Goal: Transaction & Acquisition: Purchase product/service

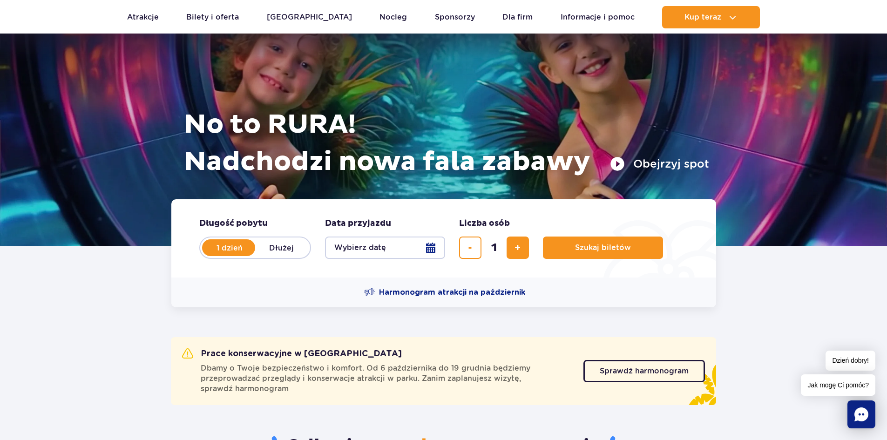
scroll to position [186, 0]
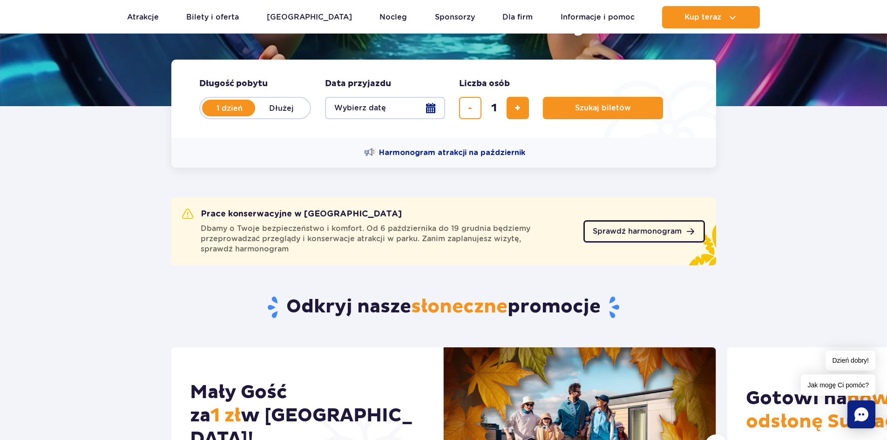
click at [655, 232] on span "Sprawdź harmonogram" at bounding box center [637, 231] width 89 height 7
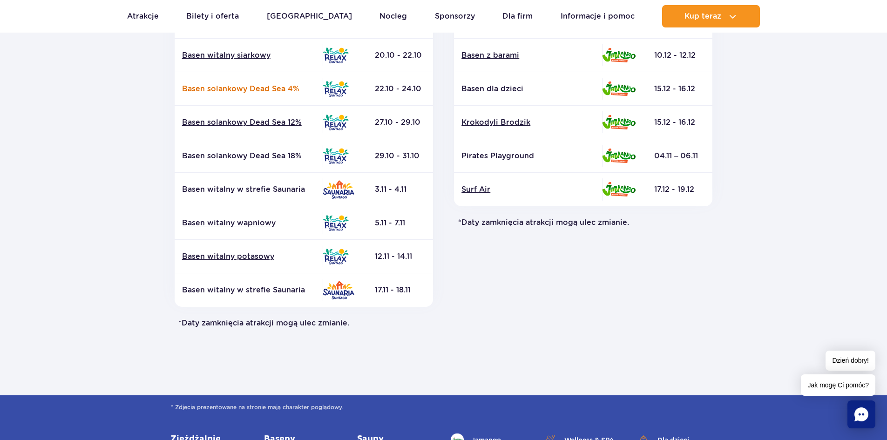
scroll to position [186, 0]
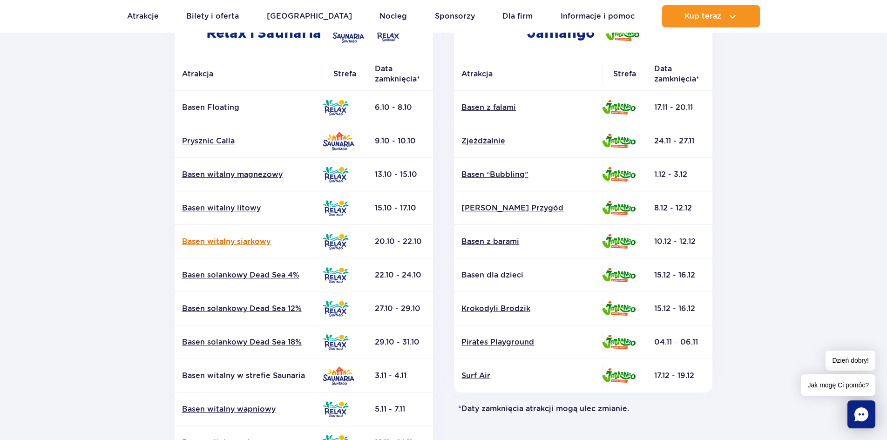
click at [256, 243] on link "Basen witalny siarkowy" at bounding box center [248, 242] width 133 height 10
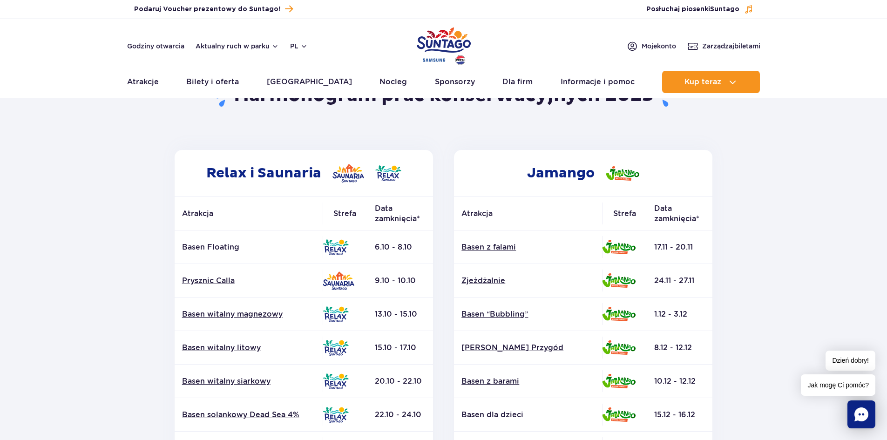
scroll to position [0, 0]
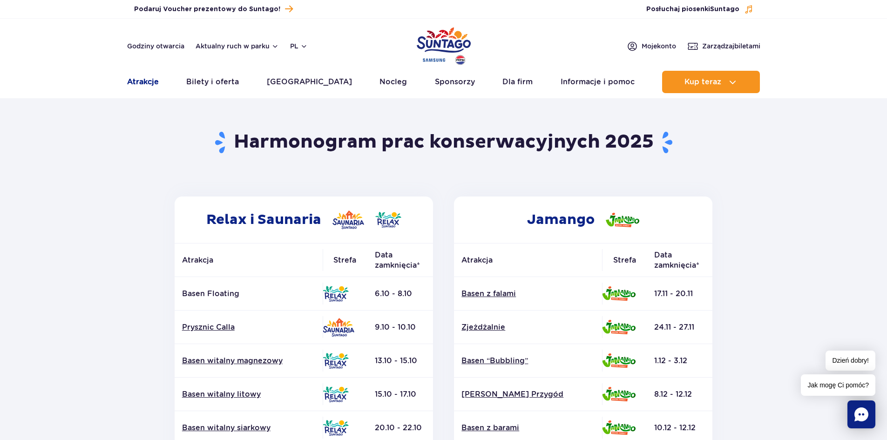
click at [144, 87] on link "Atrakcje" at bounding box center [143, 82] width 32 height 22
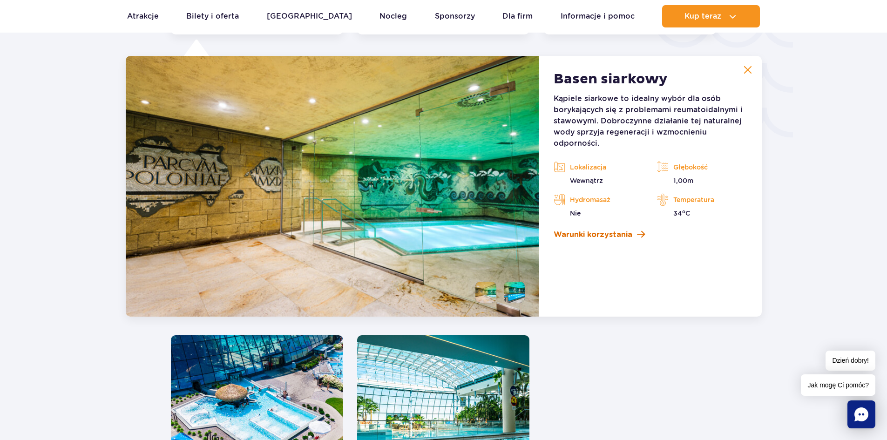
click at [621, 231] on span "Warunki korzystania" at bounding box center [593, 234] width 79 height 11
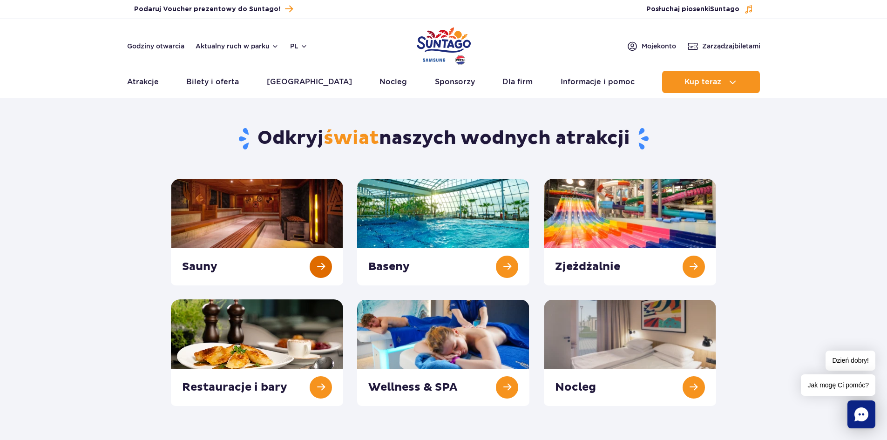
click at [232, 215] on link at bounding box center [257, 232] width 172 height 107
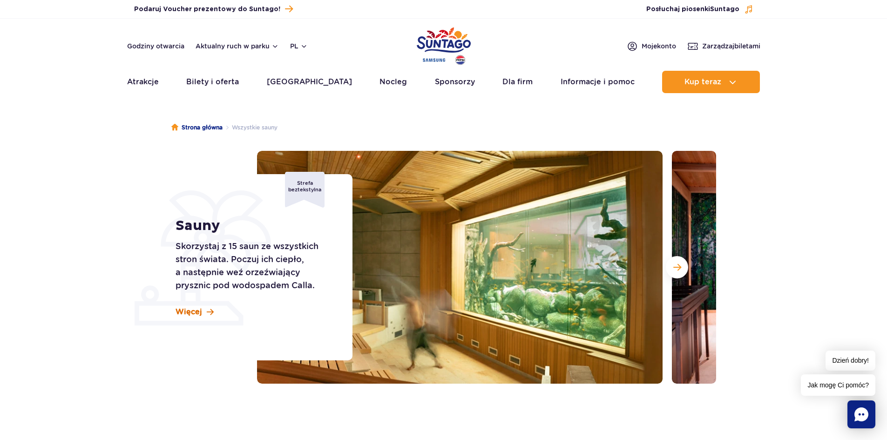
click at [194, 313] on span "Więcej" at bounding box center [189, 312] width 27 height 10
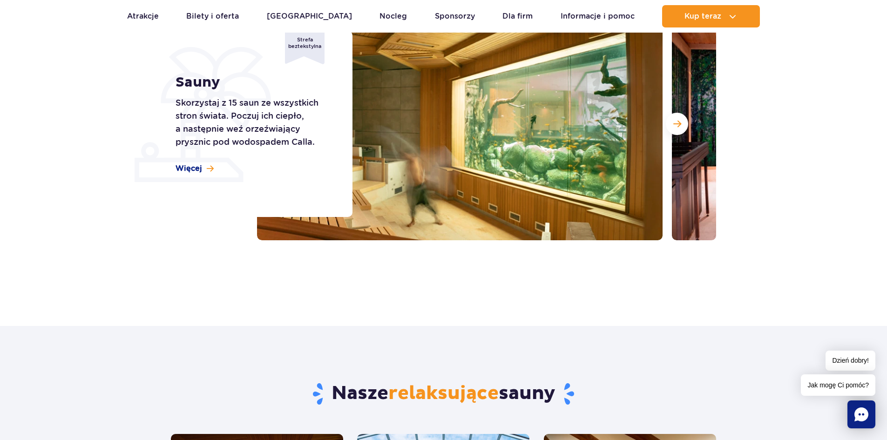
scroll to position [4, 0]
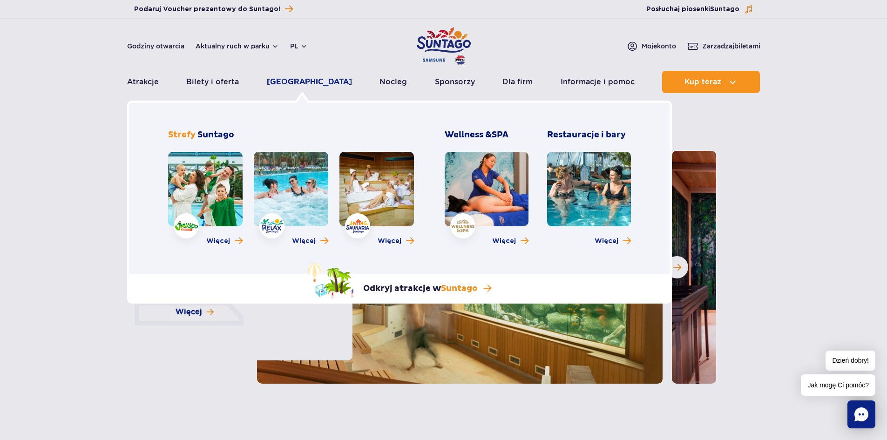
click at [297, 81] on link "[GEOGRAPHIC_DATA]" at bounding box center [309, 82] width 85 height 22
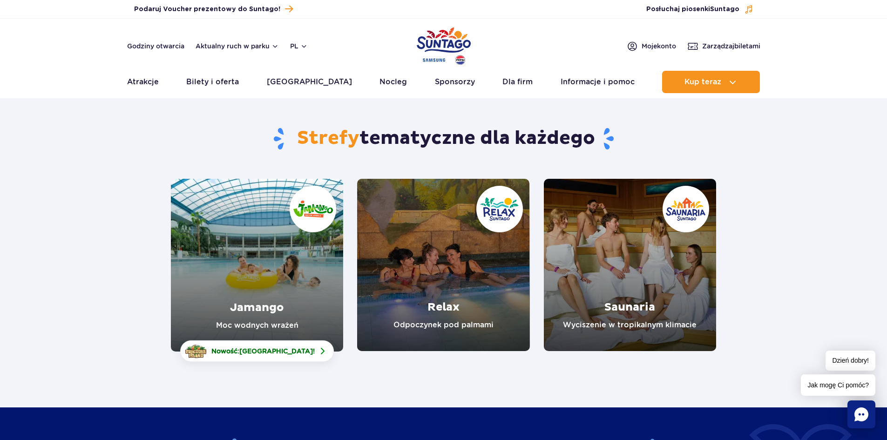
click at [294, 270] on link "Jamango" at bounding box center [257, 265] width 172 height 173
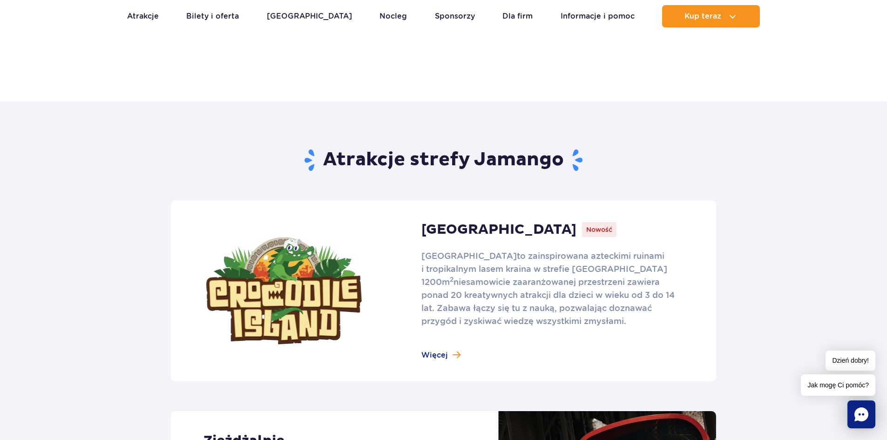
scroll to position [605, 0]
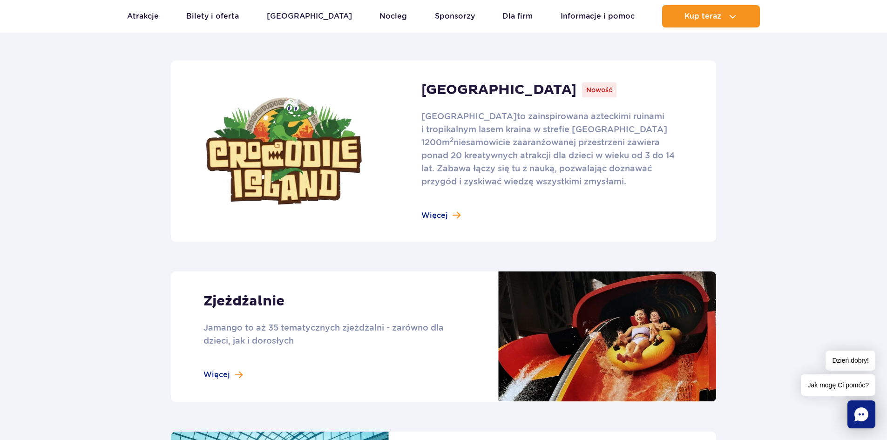
click at [431, 210] on link at bounding box center [443, 151] width 545 height 181
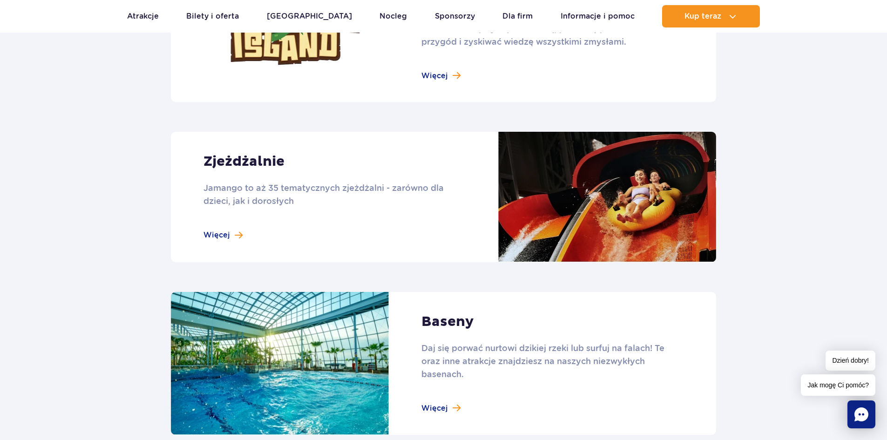
scroll to position [792, 0]
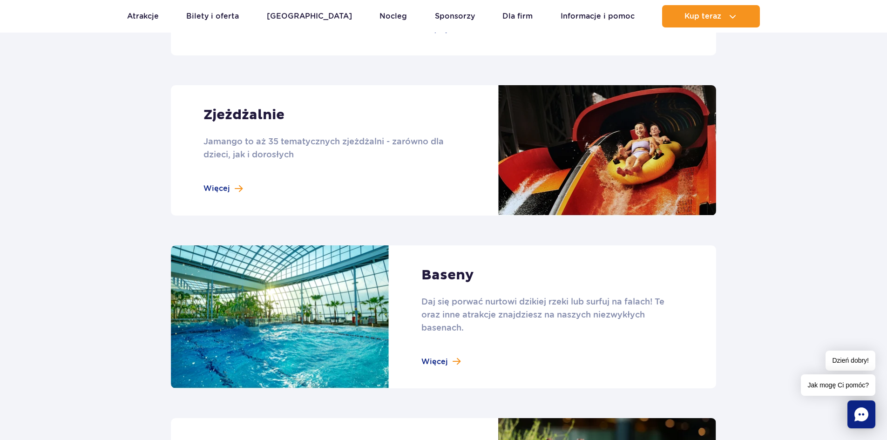
click at [429, 360] on link at bounding box center [443, 316] width 545 height 143
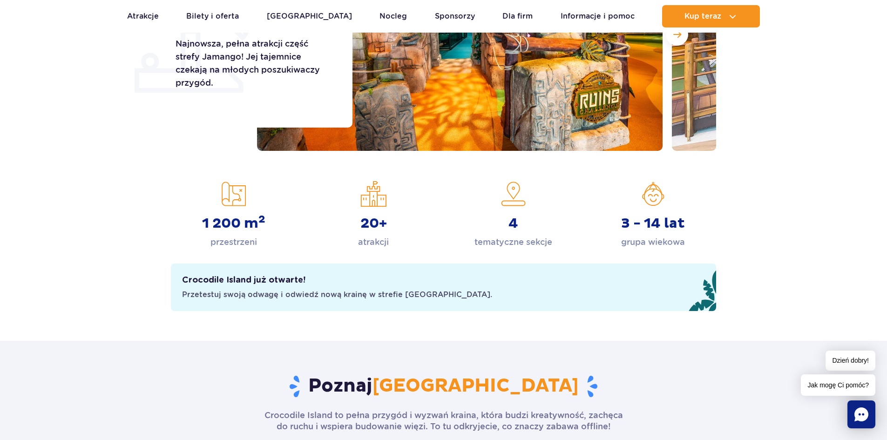
scroll to position [47, 0]
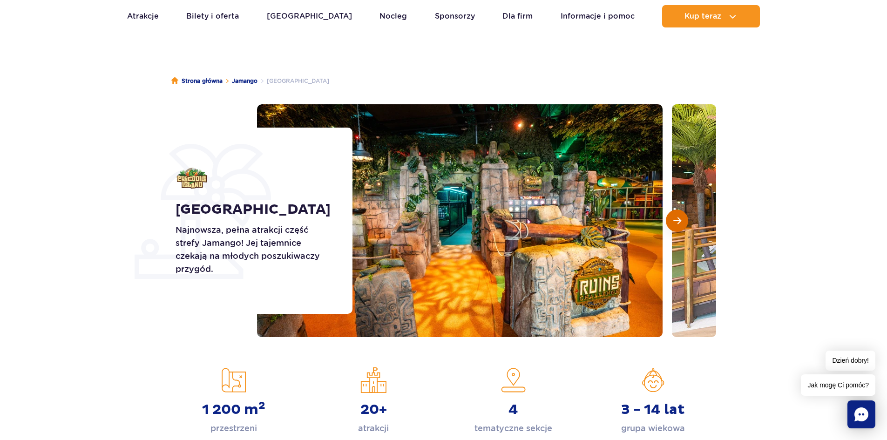
click at [685, 217] on button "Następny slajd" at bounding box center [677, 221] width 22 height 22
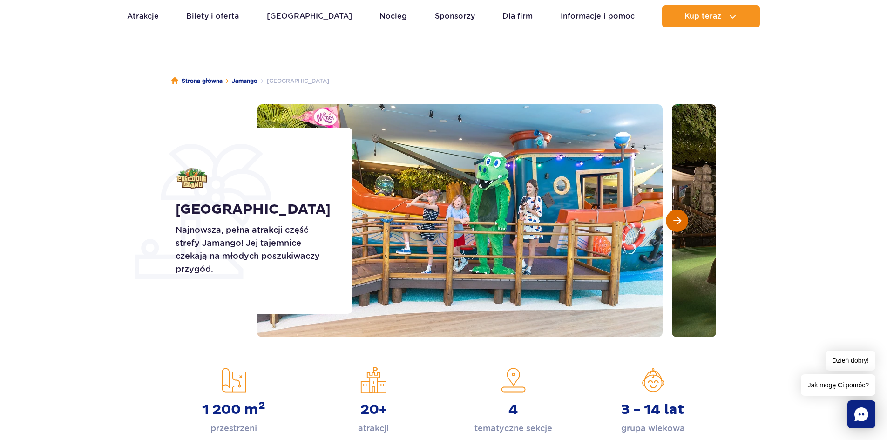
click at [685, 217] on button "Następny slajd" at bounding box center [677, 221] width 22 height 22
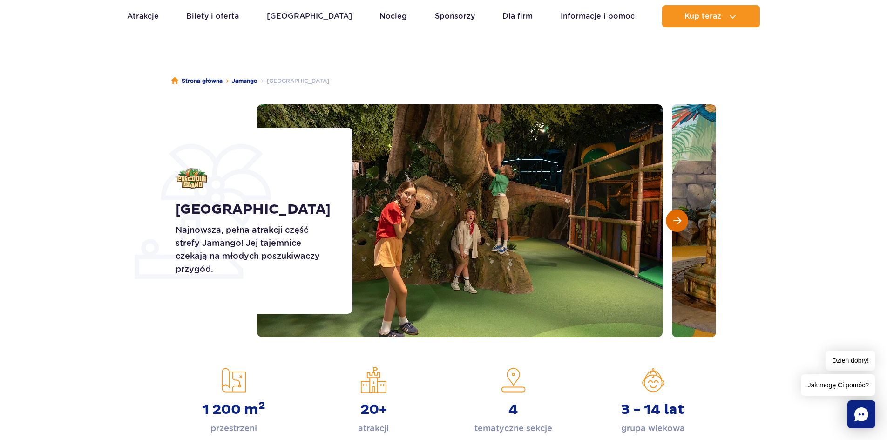
click at [685, 217] on button "Następny slajd" at bounding box center [677, 221] width 22 height 22
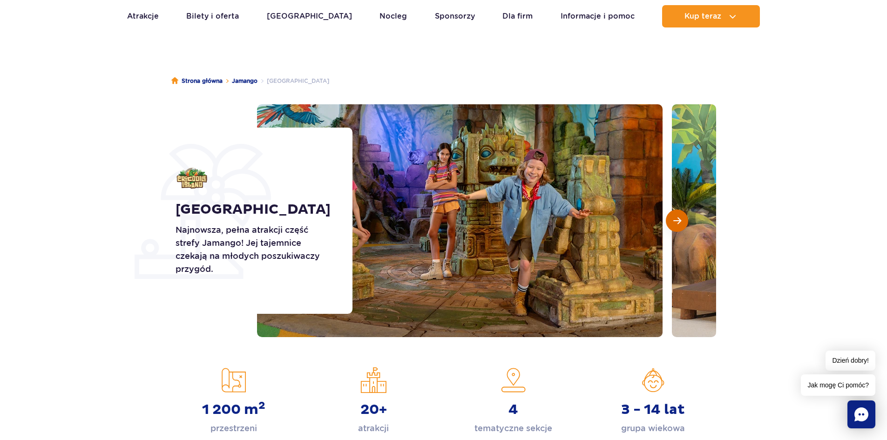
click at [685, 217] on button "Następny slajd" at bounding box center [677, 221] width 22 height 22
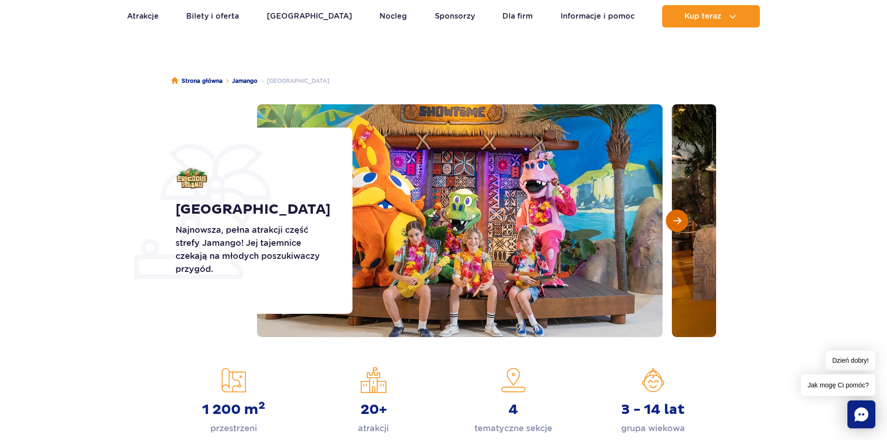
click at [685, 217] on button "Następny slajd" at bounding box center [677, 221] width 22 height 22
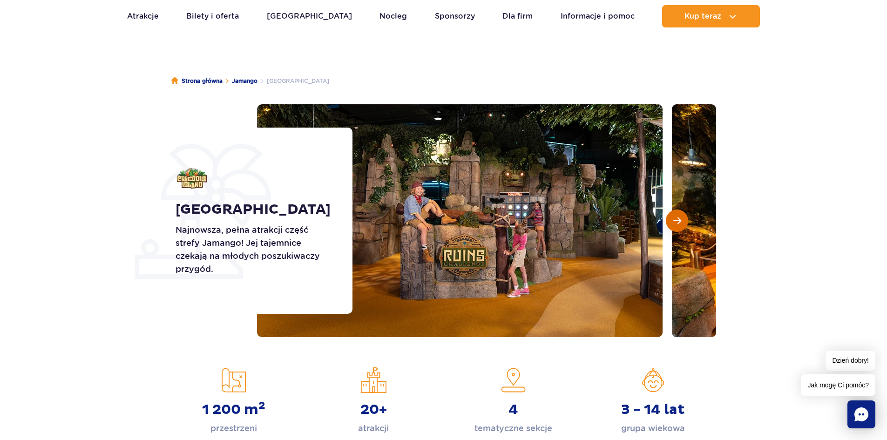
click at [685, 217] on button "Następny slajd" at bounding box center [677, 221] width 22 height 22
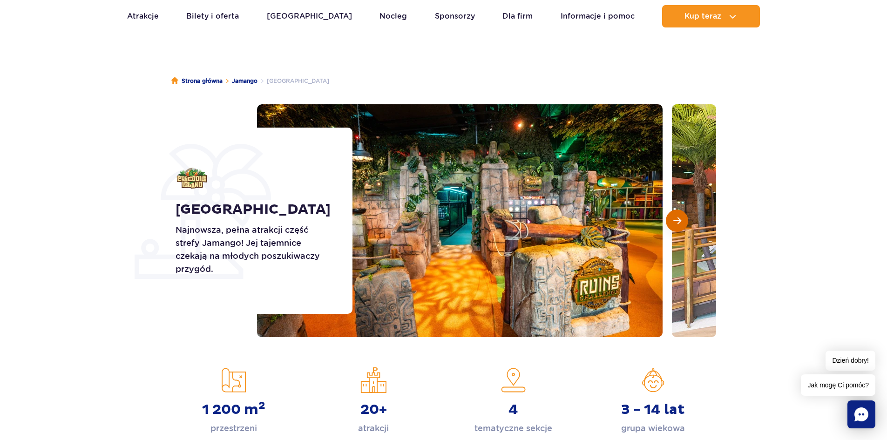
click at [685, 217] on button "Następny slajd" at bounding box center [677, 221] width 22 height 22
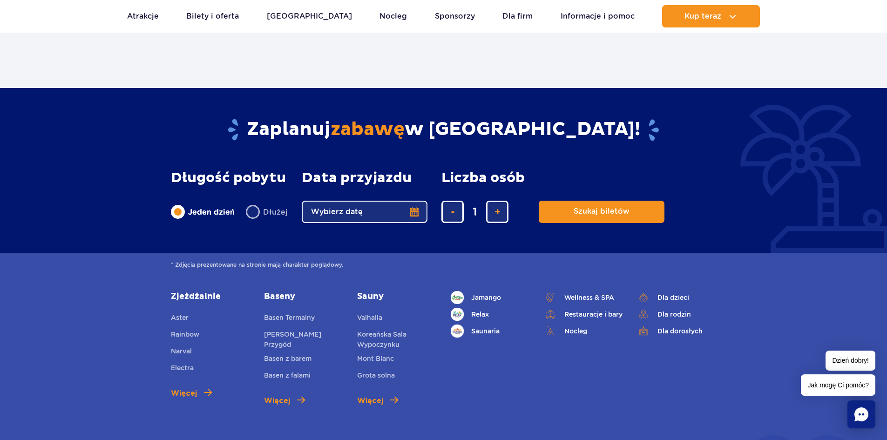
scroll to position [2375, 0]
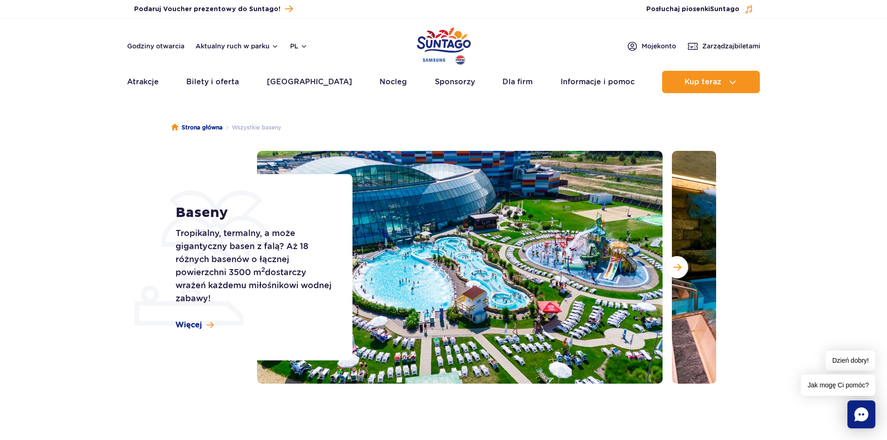
scroll to position [140, 0]
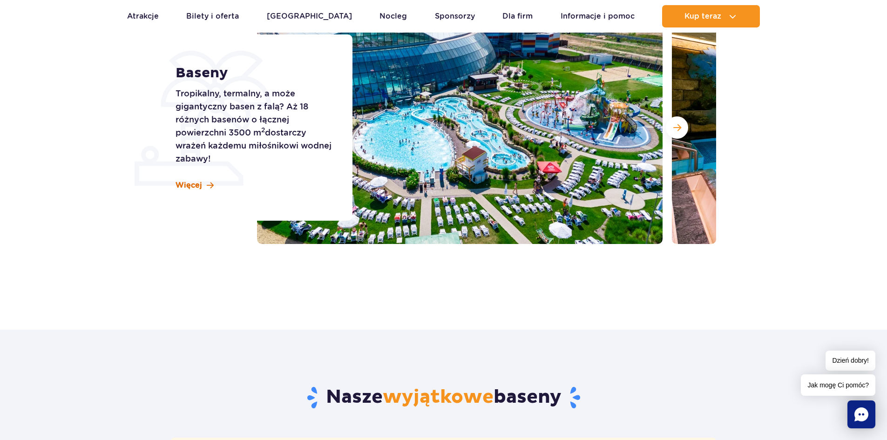
click at [193, 187] on span "Więcej" at bounding box center [189, 185] width 27 height 10
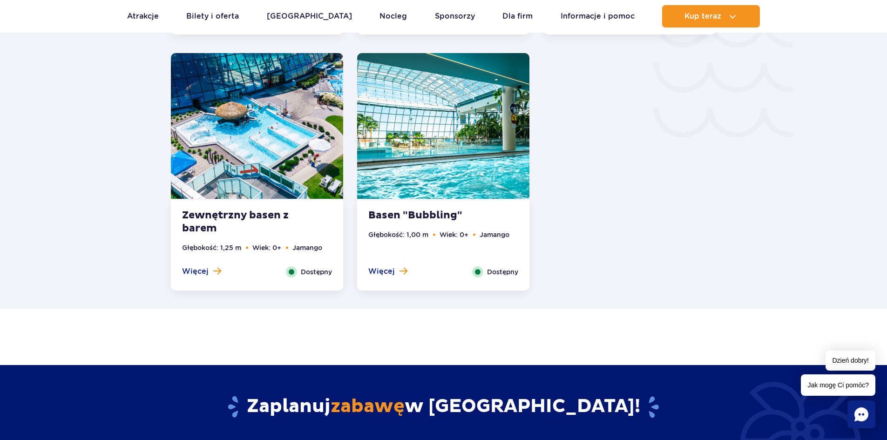
scroll to position [1494, 0]
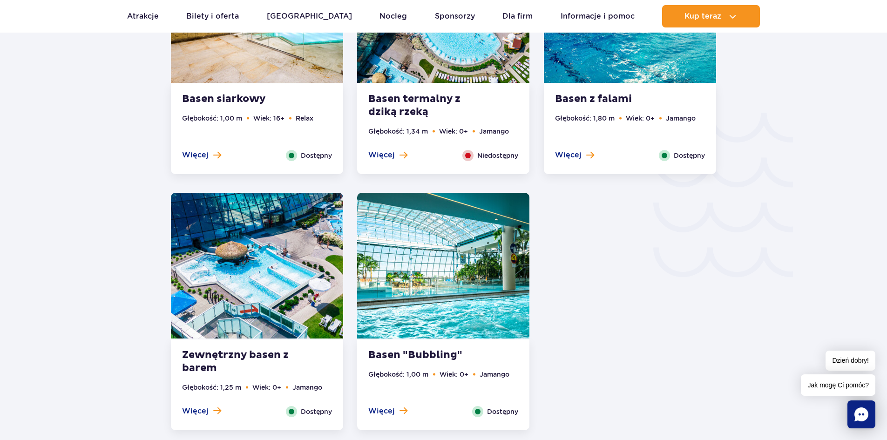
scroll to position [140, 0]
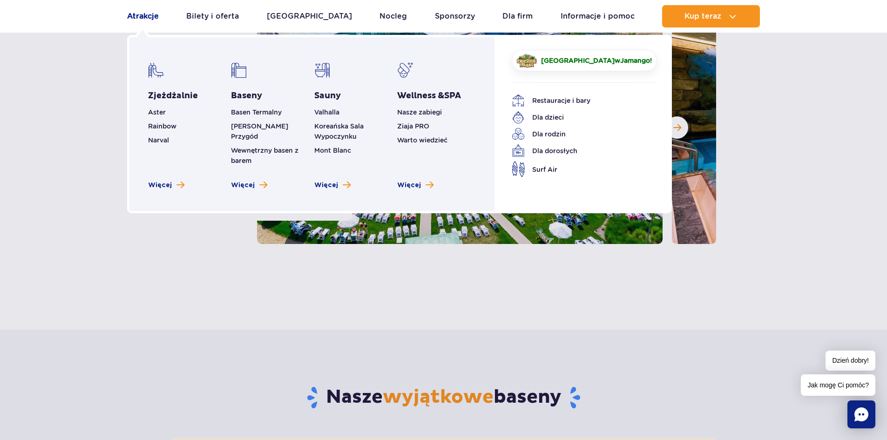
click at [145, 17] on link "Atrakcje" at bounding box center [143, 16] width 32 height 22
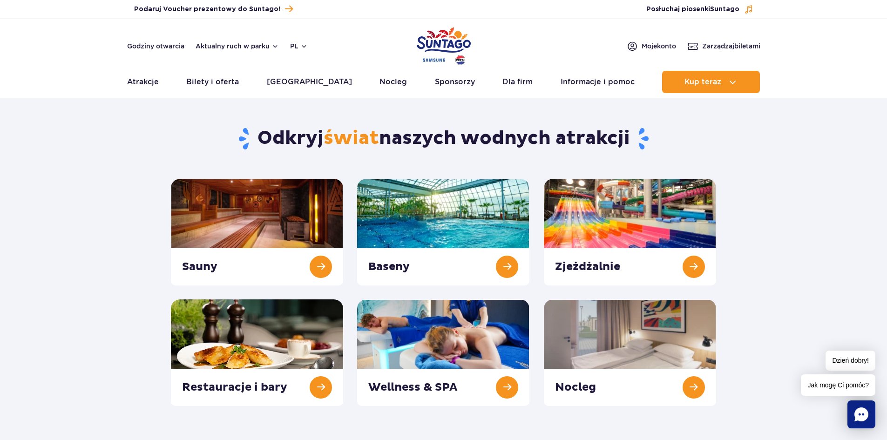
scroll to position [93, 0]
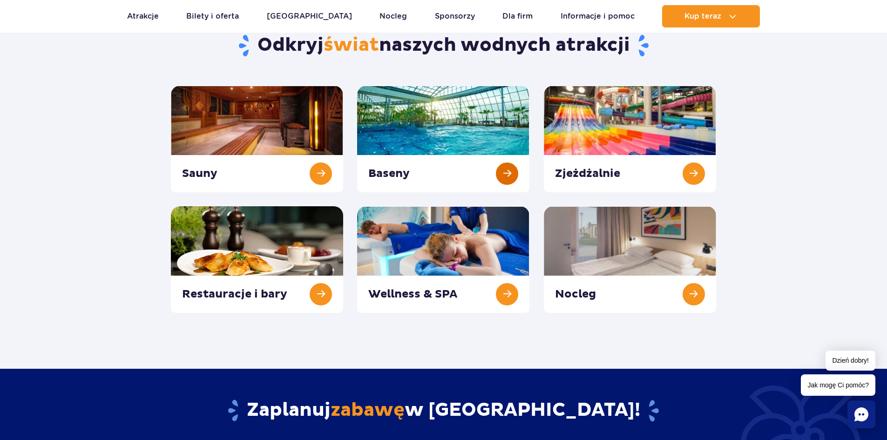
click at [383, 141] on link at bounding box center [443, 139] width 172 height 107
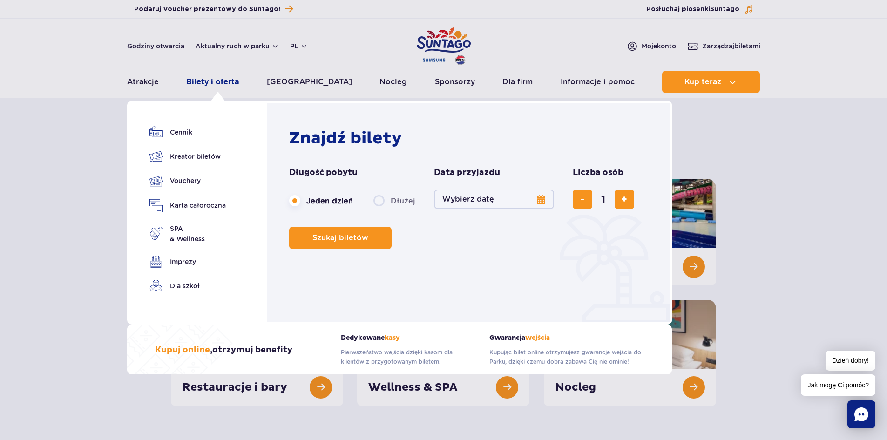
click at [207, 79] on link "Bilety i oferta" at bounding box center [212, 82] width 53 height 22
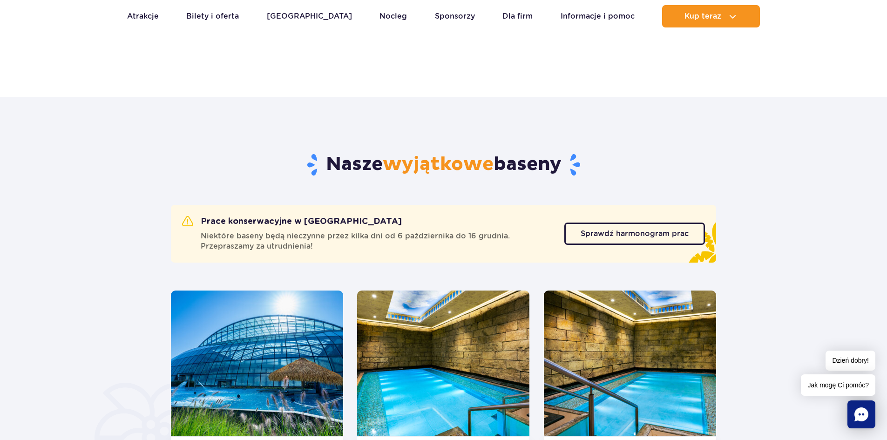
scroll to position [559, 0]
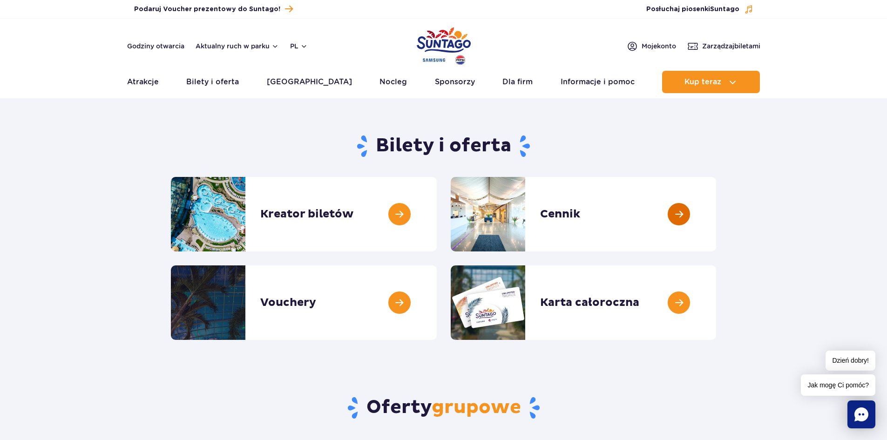
click at [716, 215] on link at bounding box center [716, 214] width 0 height 75
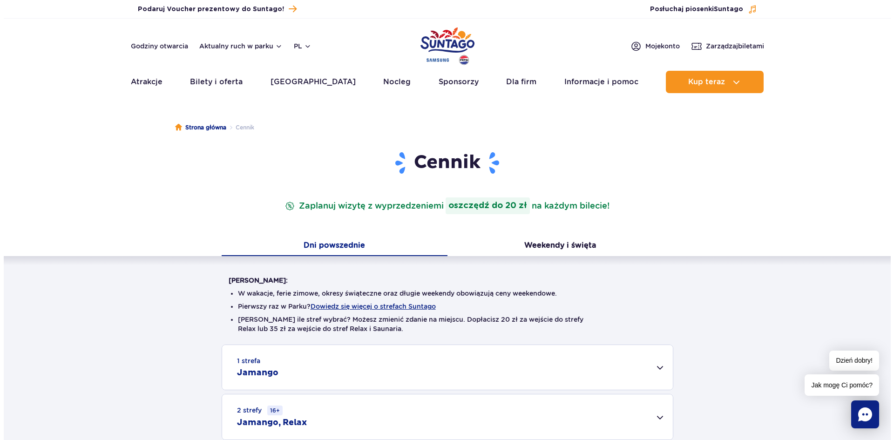
scroll to position [47, 0]
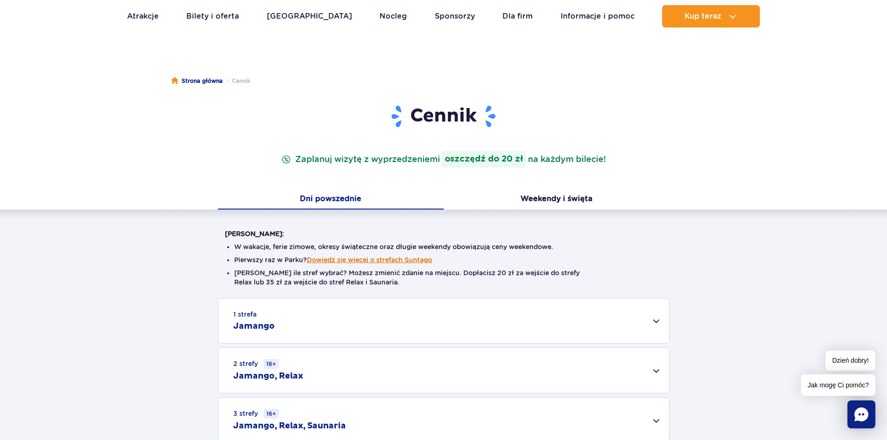
click at [383, 261] on button "Dowiedz się więcej o strefach Suntago" at bounding box center [369, 259] width 125 height 7
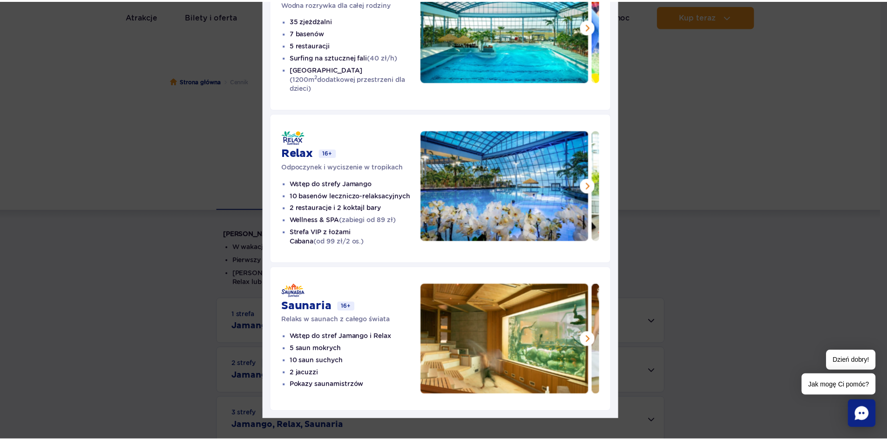
scroll to position [0, 0]
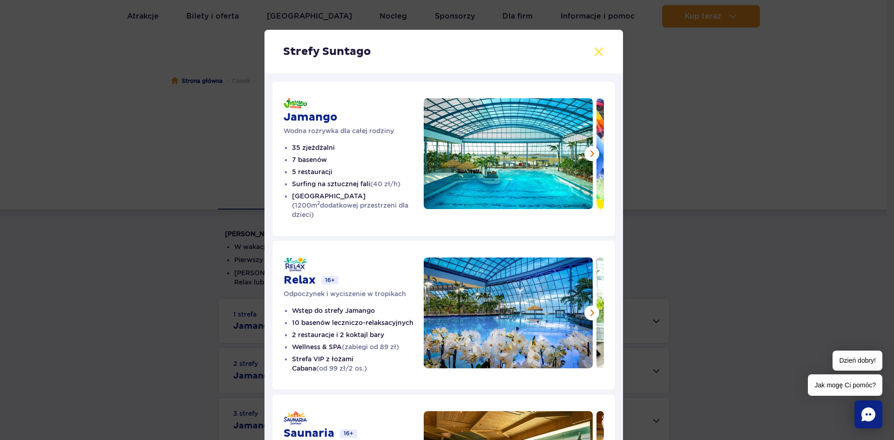
click at [594, 52] on button at bounding box center [598, 51] width 11 height 11
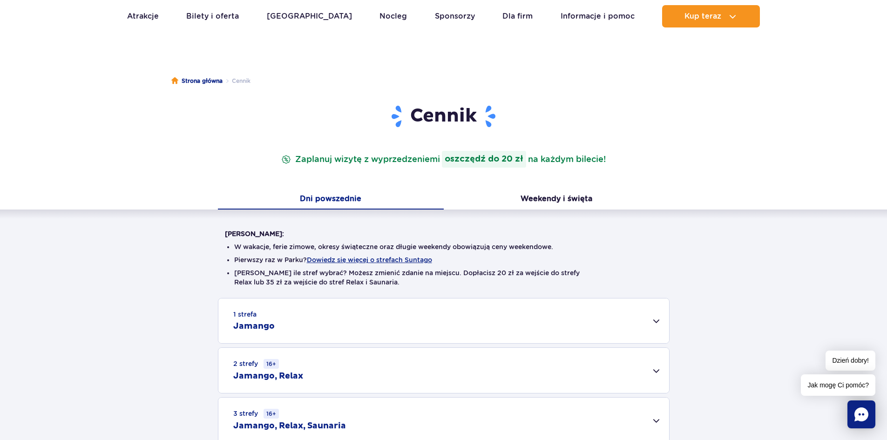
click at [658, 319] on div "1 strefa Jamango" at bounding box center [443, 320] width 451 height 45
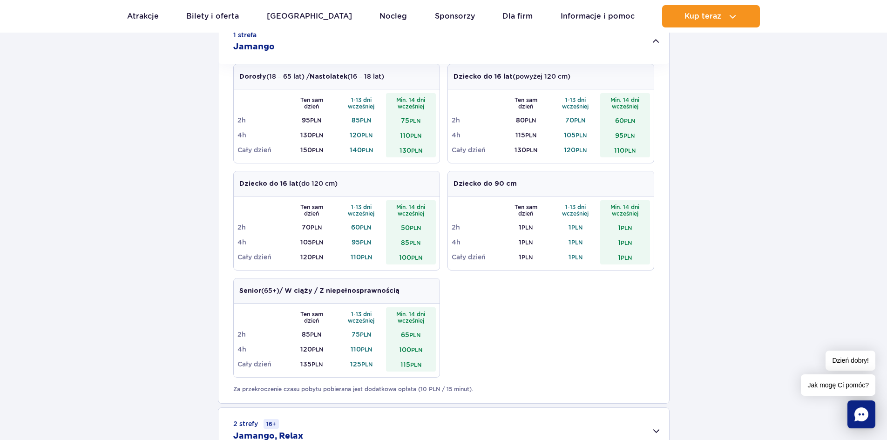
scroll to position [419, 0]
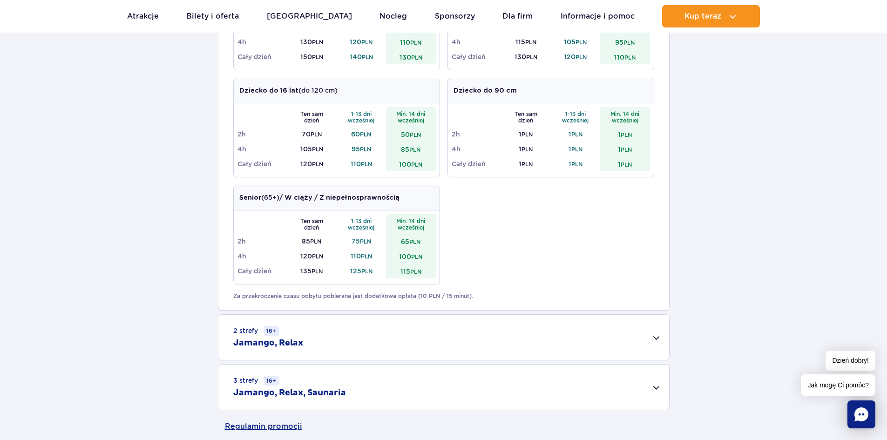
click at [652, 339] on div "2 strefy 16+ Jamango, Relax" at bounding box center [443, 337] width 451 height 45
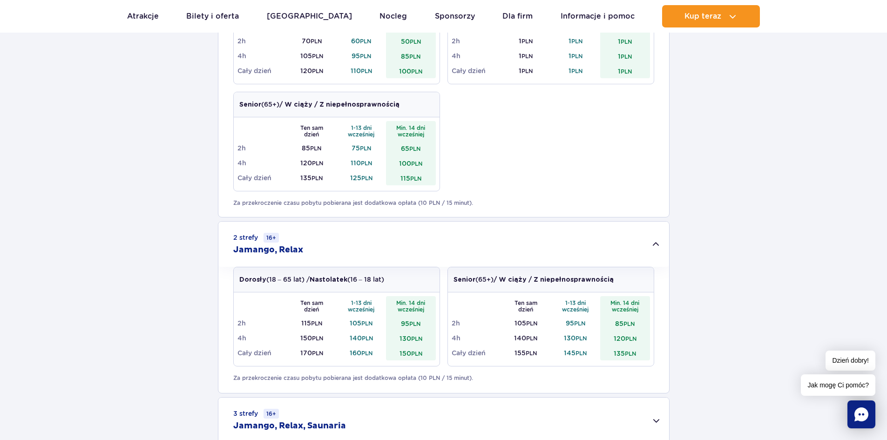
scroll to position [559, 0]
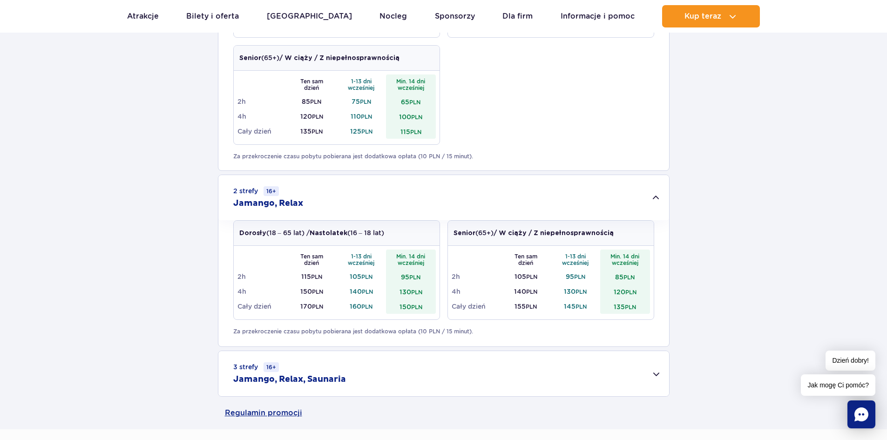
click at [335, 380] on h2 "Jamango, Relax, Saunaria" at bounding box center [289, 379] width 113 height 11
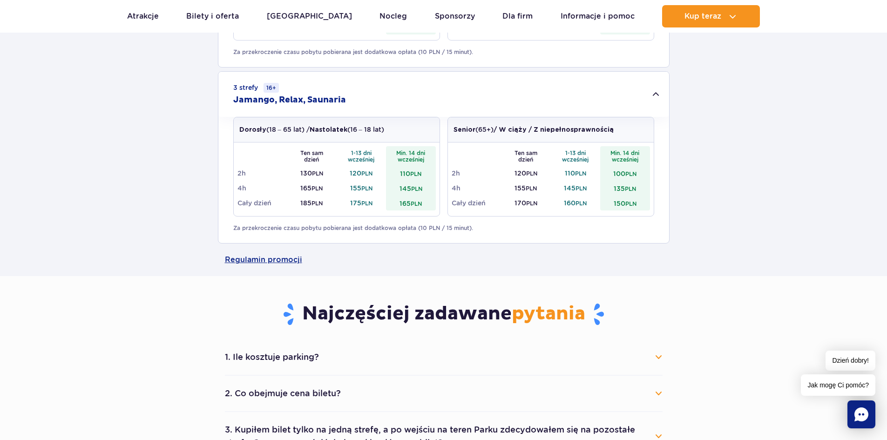
scroll to position [978, 0]
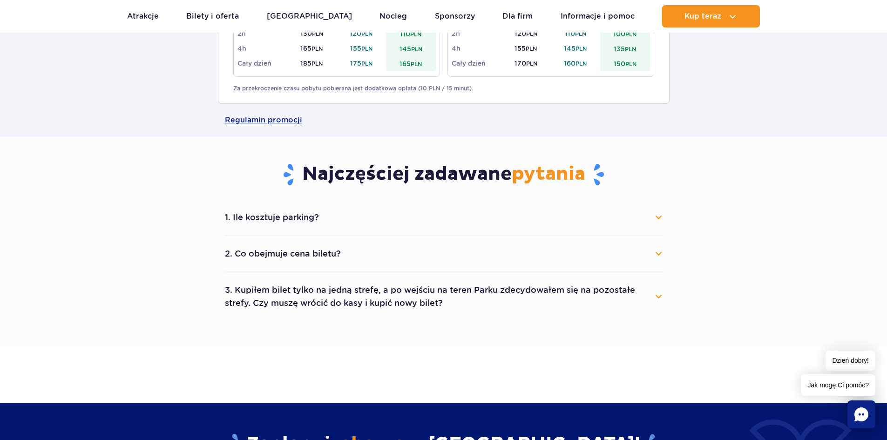
click at [252, 213] on button "1. Ile kosztuje parking?" at bounding box center [444, 217] width 438 height 20
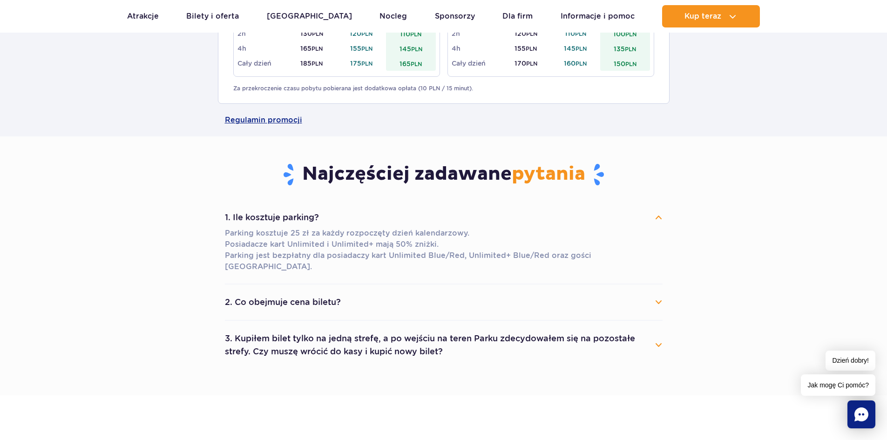
click at [325, 292] on button "2. Co obejmuje cena biletu?" at bounding box center [444, 302] width 438 height 20
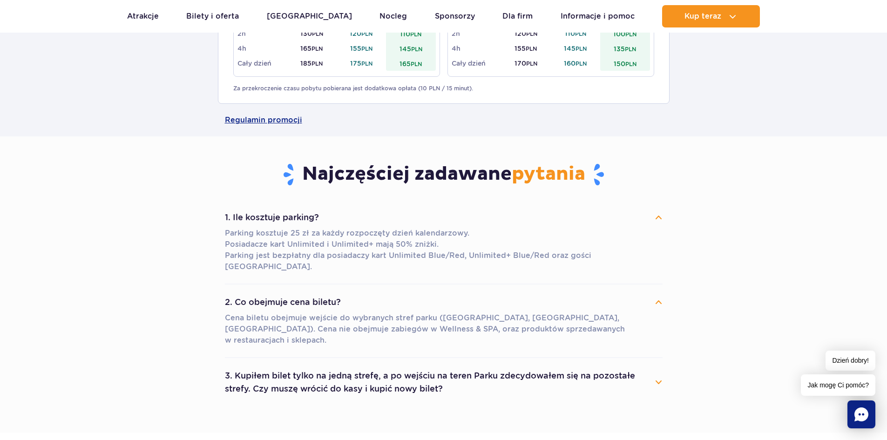
click at [657, 366] on button "3. Kupiłem bilet tylko na jedną strefę, a po wejściu na teren Parku zdecydowałe…" at bounding box center [444, 383] width 438 height 34
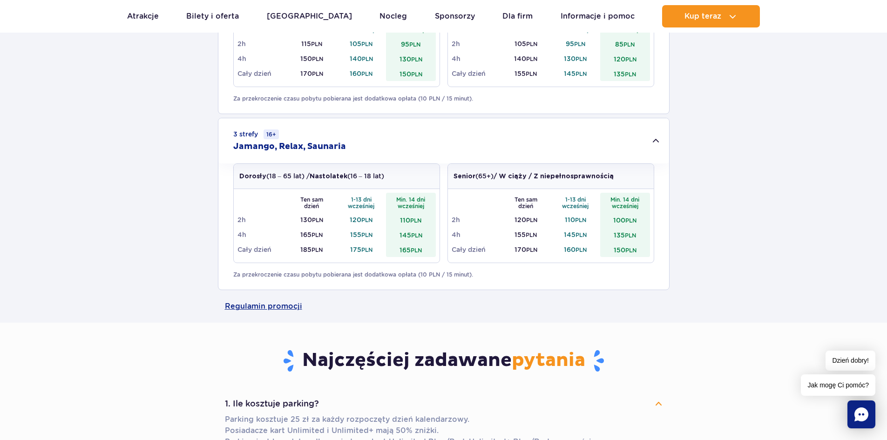
scroll to position [699, 0]
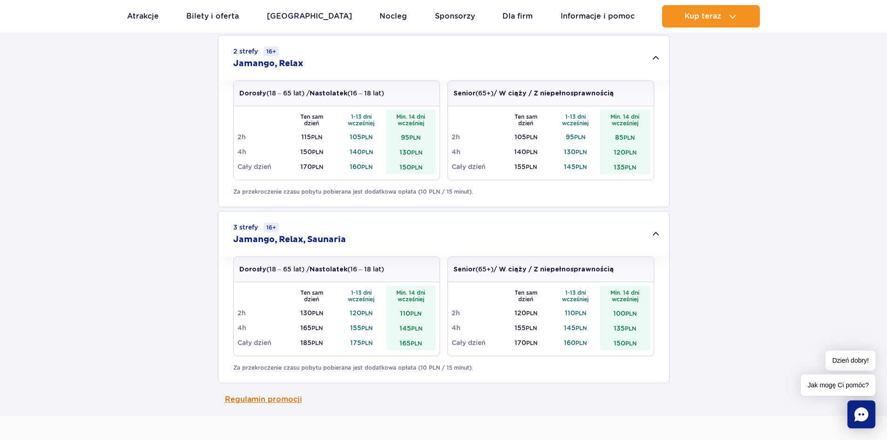
click at [290, 401] on link "Regulamin promocji" at bounding box center [444, 399] width 438 height 33
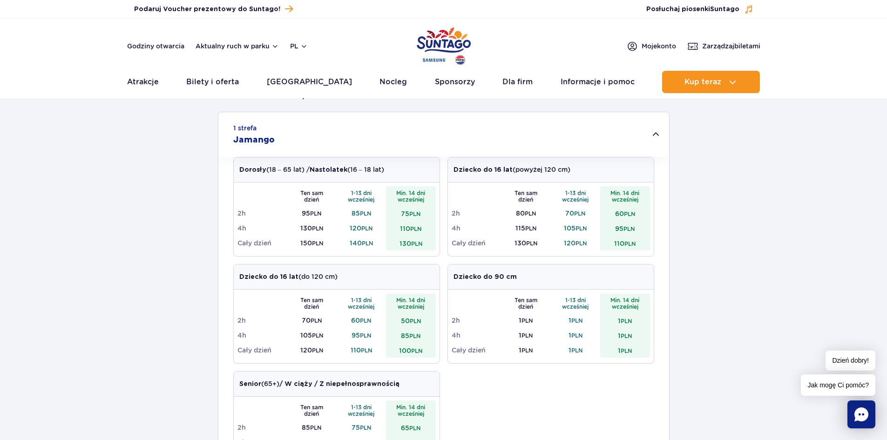
scroll to position [0, 0]
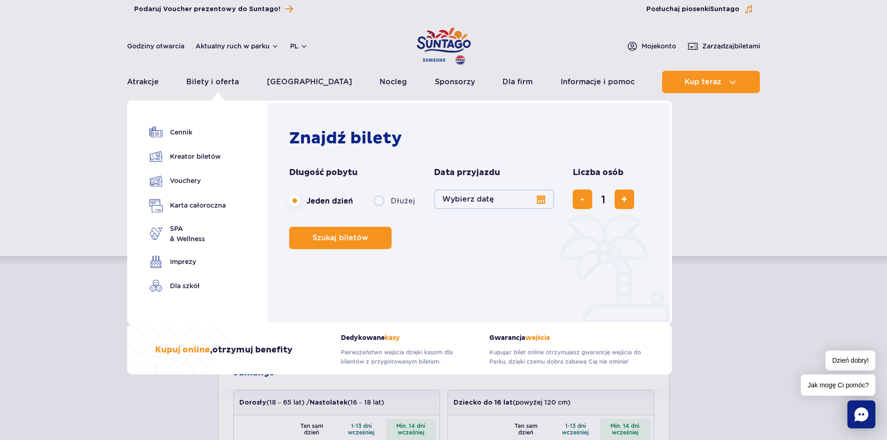
click at [531, 203] on button "Wybierz datę" at bounding box center [494, 200] width 120 height 20
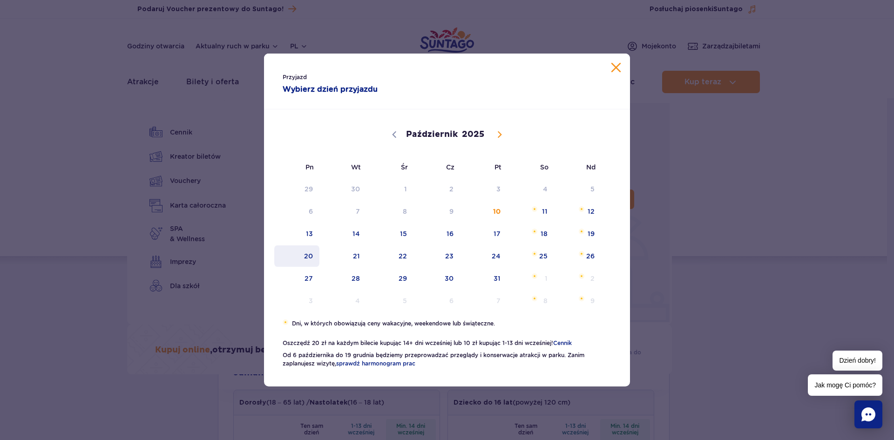
click at [312, 254] on span "20" at bounding box center [296, 255] width 47 height 21
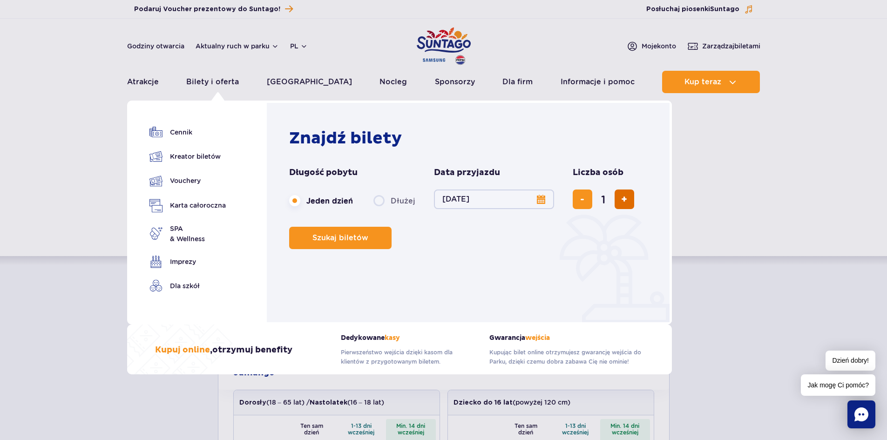
click at [628, 201] on button "dodaj bilet" at bounding box center [625, 200] width 20 height 20
type input "2"
click at [628, 201] on button "dodaj bilet" at bounding box center [625, 200] width 20 height 20
type input "3"
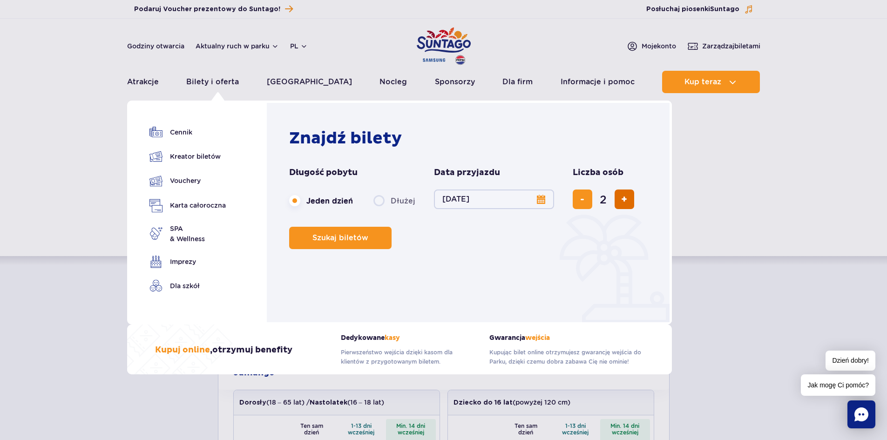
type input "3"
click at [628, 201] on button "dodaj bilet" at bounding box center [625, 200] width 20 height 20
type input "4"
click at [628, 201] on button "dodaj bilet" at bounding box center [625, 200] width 20 height 20
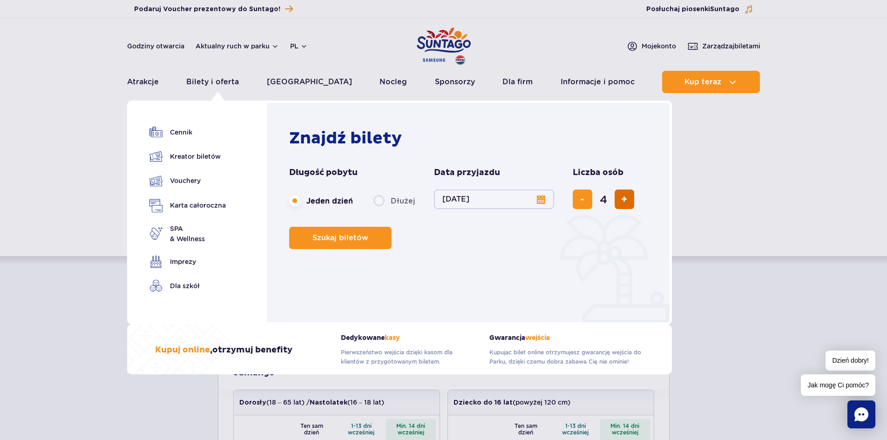
type input "5"
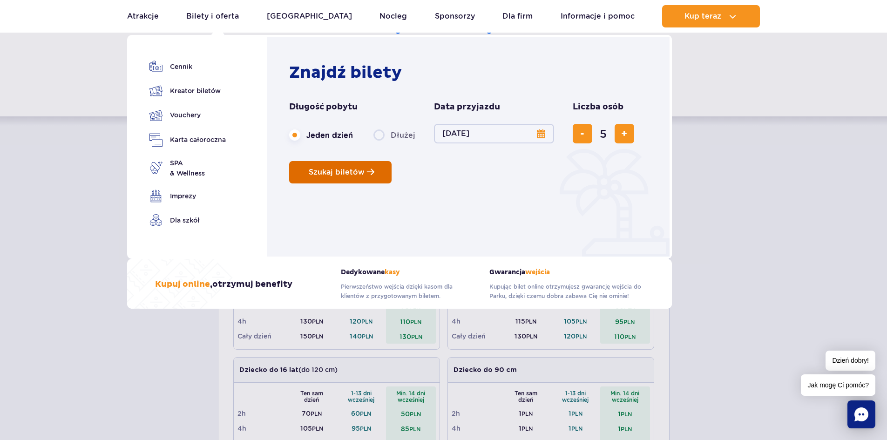
click at [339, 171] on span "Szukaj biletów" at bounding box center [337, 172] width 56 height 8
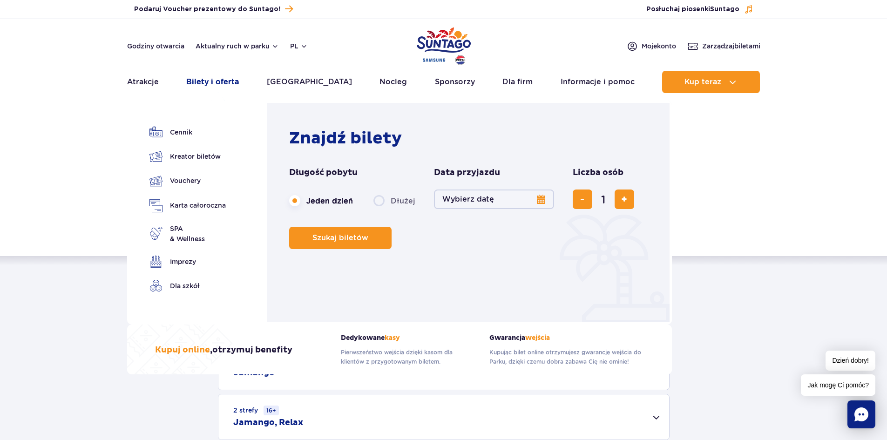
click at [220, 86] on link "Bilety i oferta" at bounding box center [212, 82] width 53 height 22
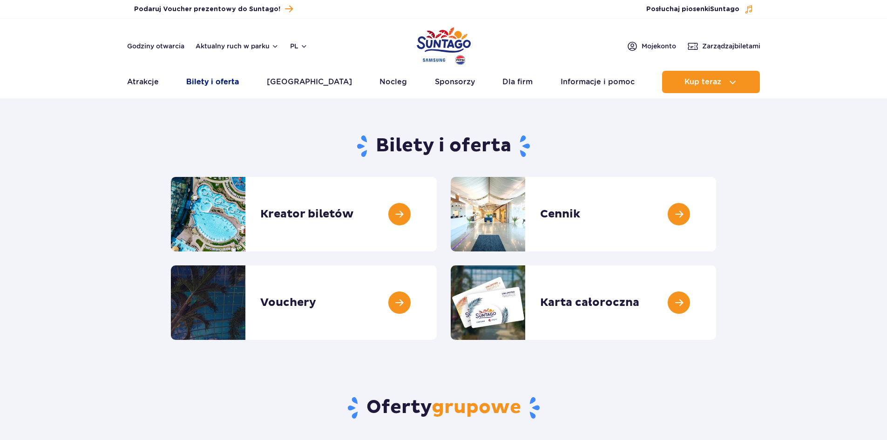
click at [220, 84] on link "Bilety i oferta" at bounding box center [212, 82] width 53 height 22
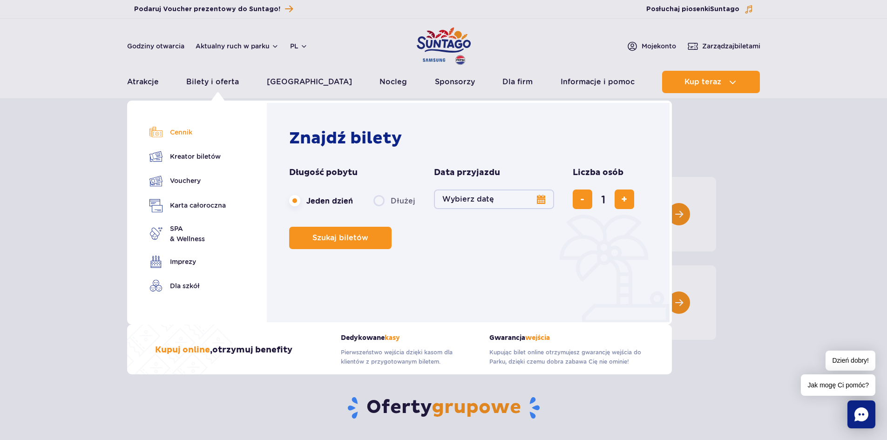
click at [183, 132] on link "Cennik" at bounding box center [187, 132] width 76 height 13
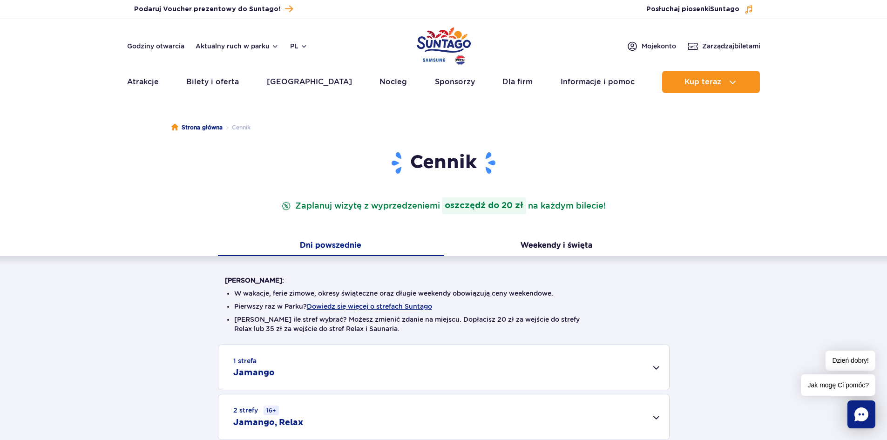
scroll to position [140, 0]
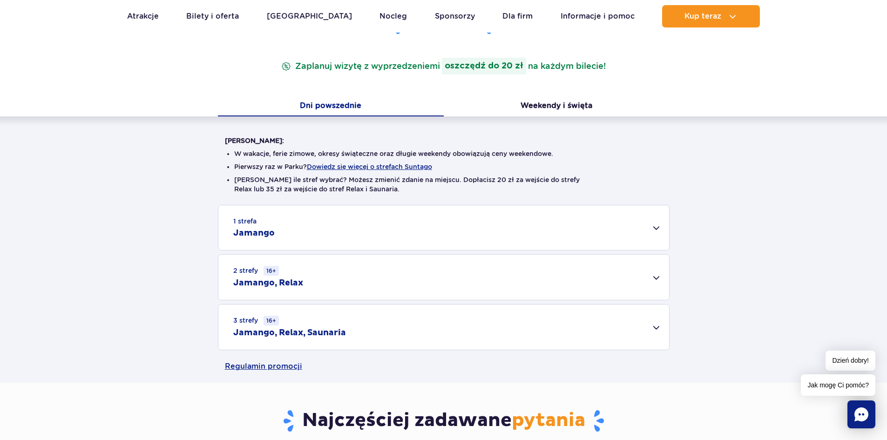
click at [661, 232] on div "1 strefa Jamango" at bounding box center [443, 227] width 451 height 45
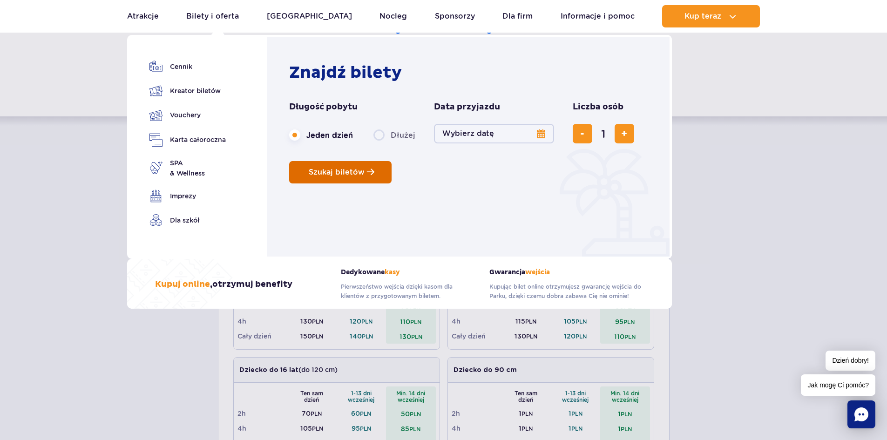
click at [346, 176] on span "Szukaj biletów" at bounding box center [337, 172] width 56 height 8
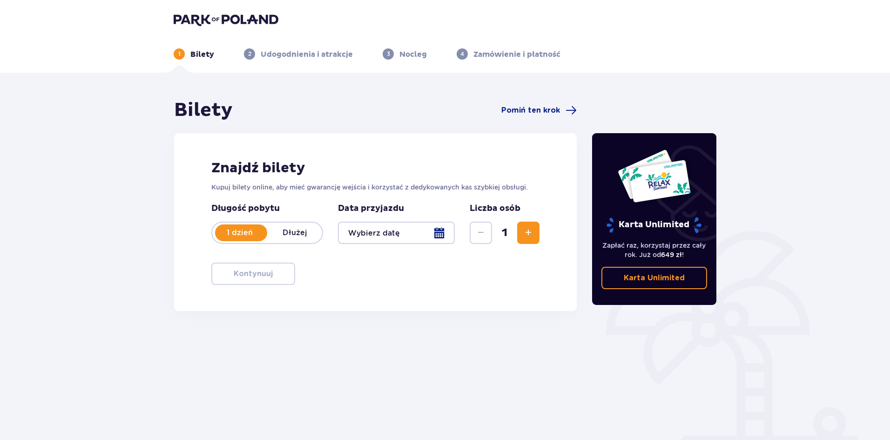
click at [438, 234] on div at bounding box center [396, 233] width 117 height 22
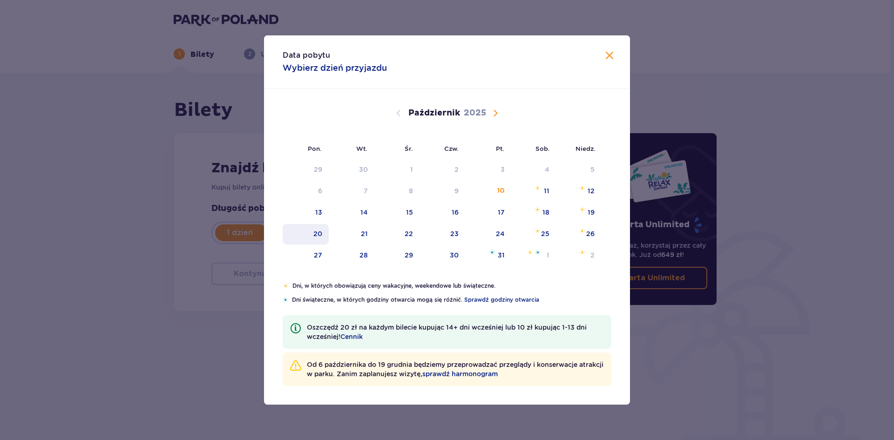
click at [321, 231] on div "20" at bounding box center [317, 233] width 9 height 9
type input "[DATE]"
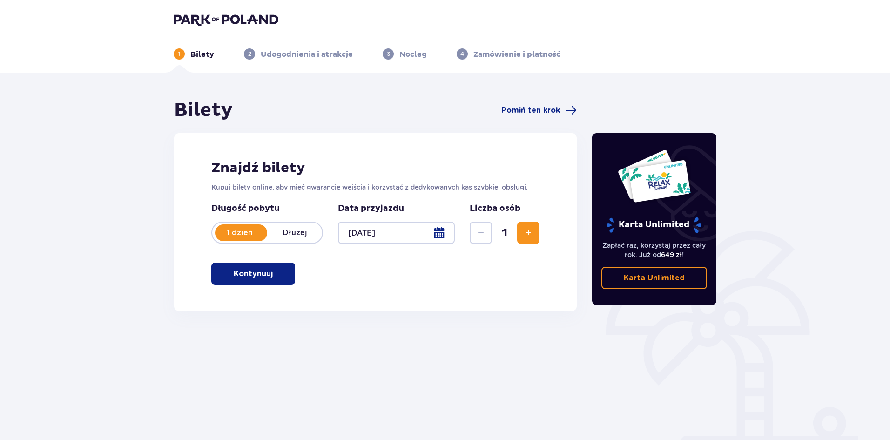
click at [523, 234] on span "Zwiększ" at bounding box center [528, 232] width 11 height 11
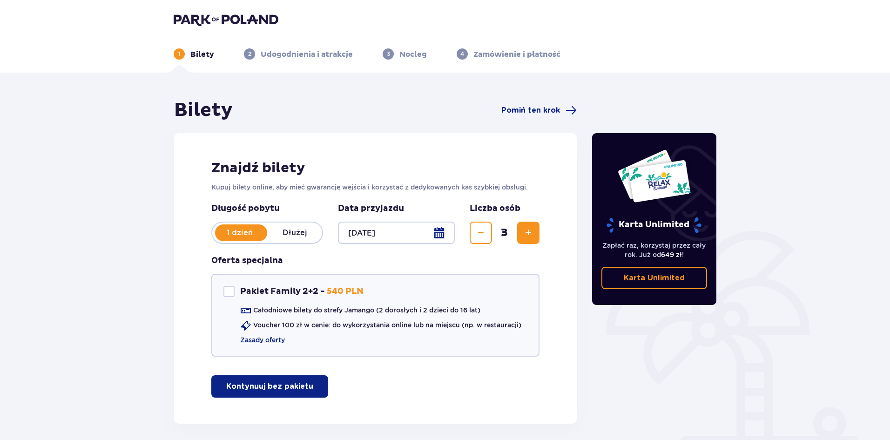
click at [523, 234] on span "Zwiększ" at bounding box center [528, 232] width 11 height 11
click at [526, 233] on span "Zwiększ" at bounding box center [528, 232] width 11 height 11
click at [273, 339] on link "Zasady oferty" at bounding box center [262, 339] width 45 height 9
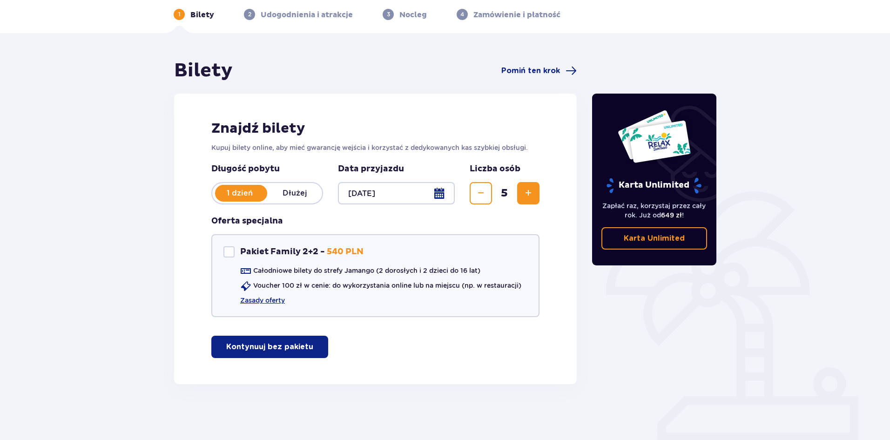
click at [285, 350] on p "Kontynuuj bez pakietu" at bounding box center [269, 347] width 87 height 10
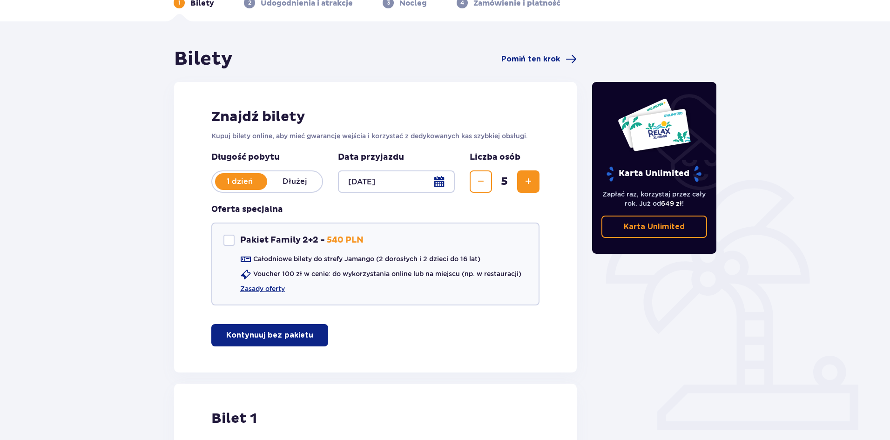
scroll to position [0, 0]
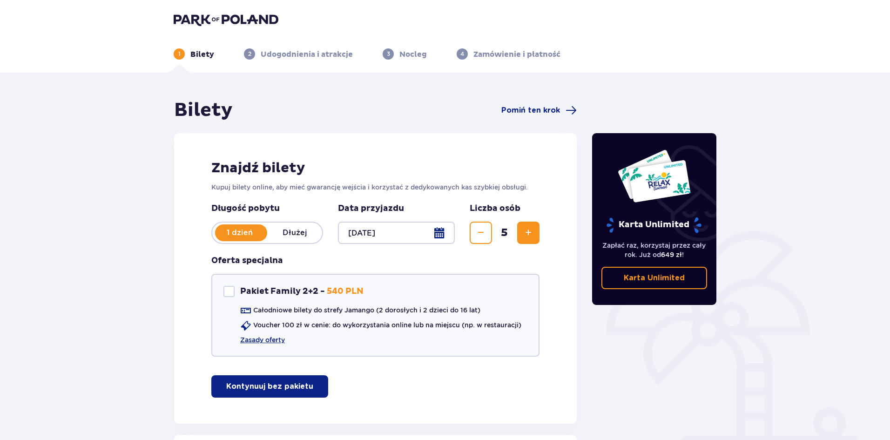
click at [440, 231] on div at bounding box center [396, 233] width 117 height 22
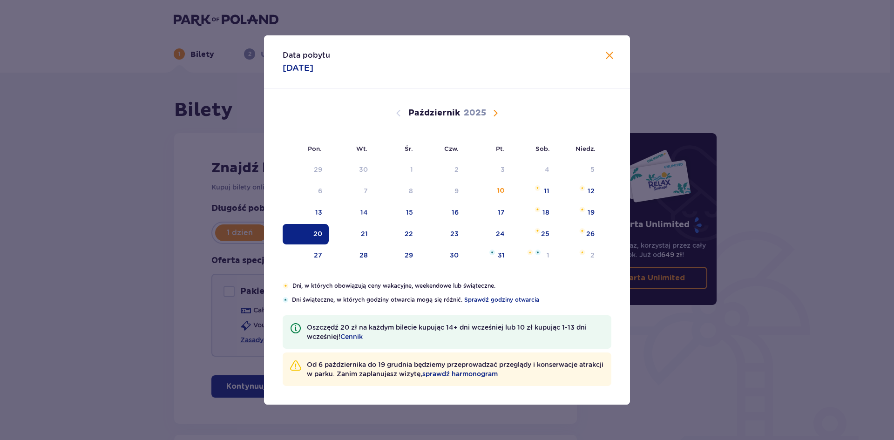
click at [608, 60] on span "Zamknij" at bounding box center [609, 55] width 11 height 11
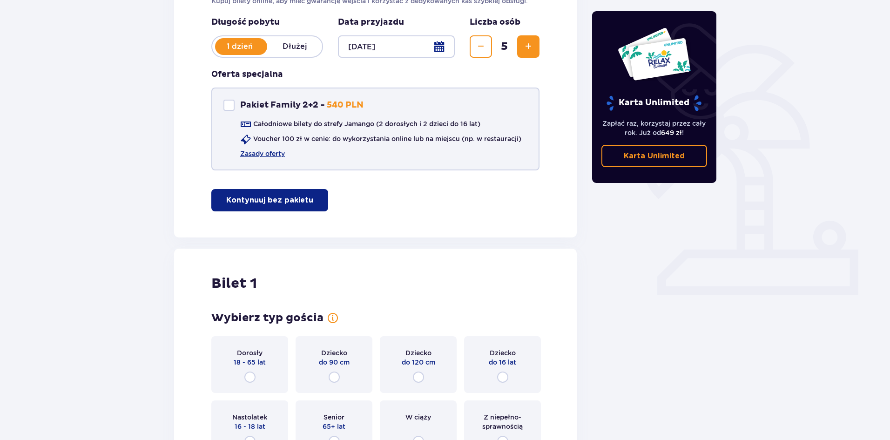
scroll to position [326, 0]
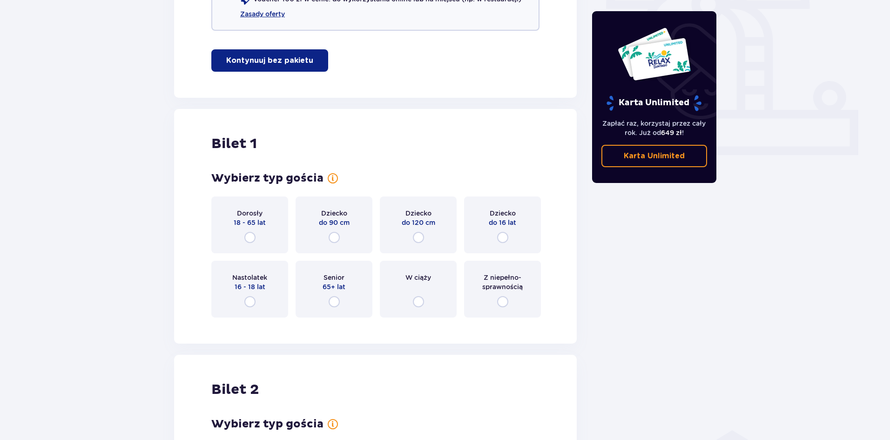
click at [503, 240] on input "radio" at bounding box center [502, 237] width 11 height 11
radio input "true"
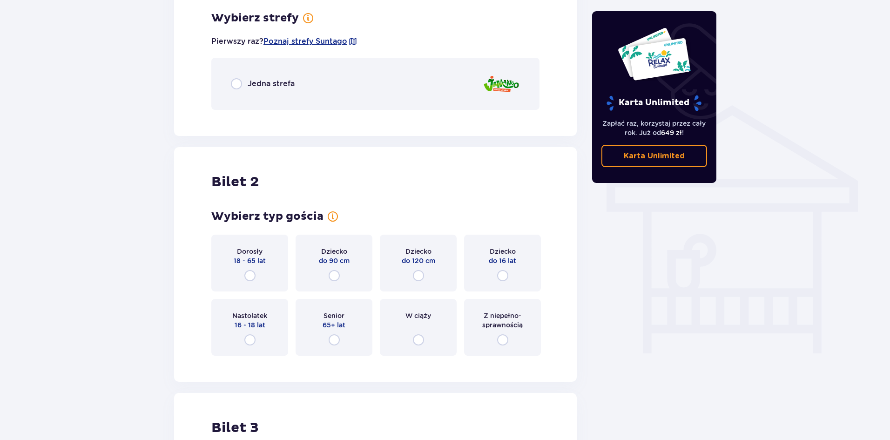
scroll to position [465, 0]
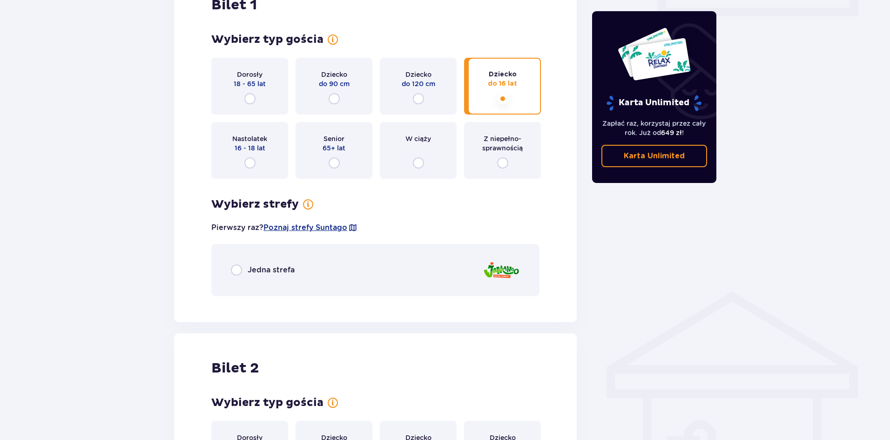
click at [240, 272] on input "radio" at bounding box center [236, 270] width 11 height 11
radio input "true"
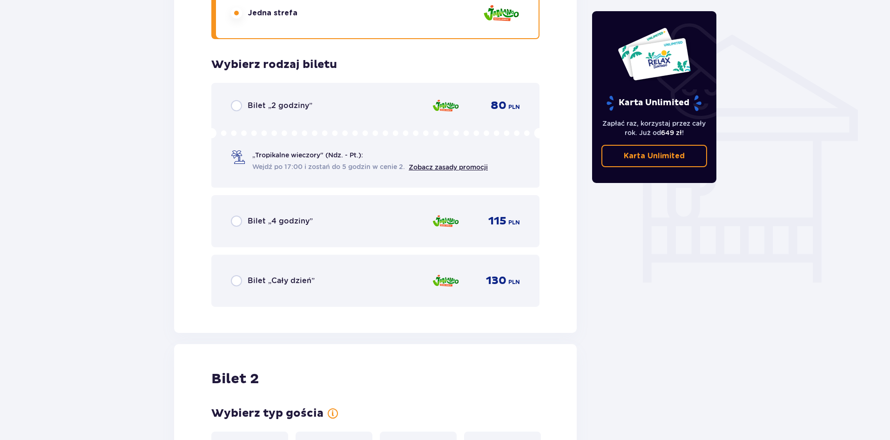
scroll to position [675, 0]
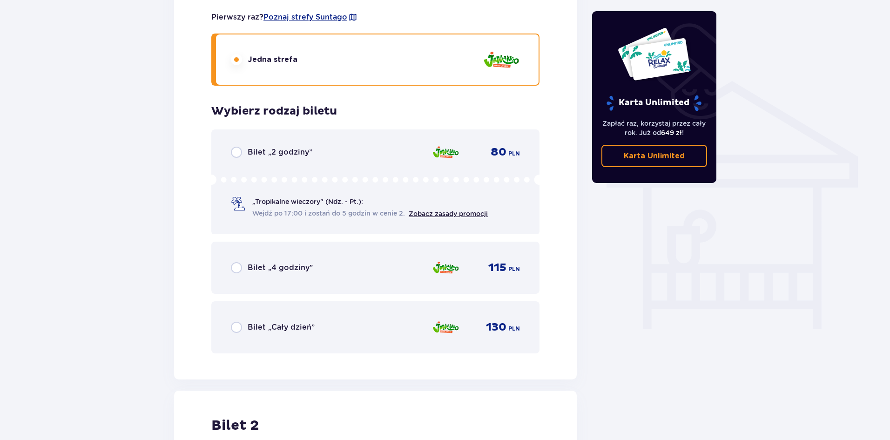
click at [232, 328] on input "radio" at bounding box center [236, 327] width 11 height 11
radio input "true"
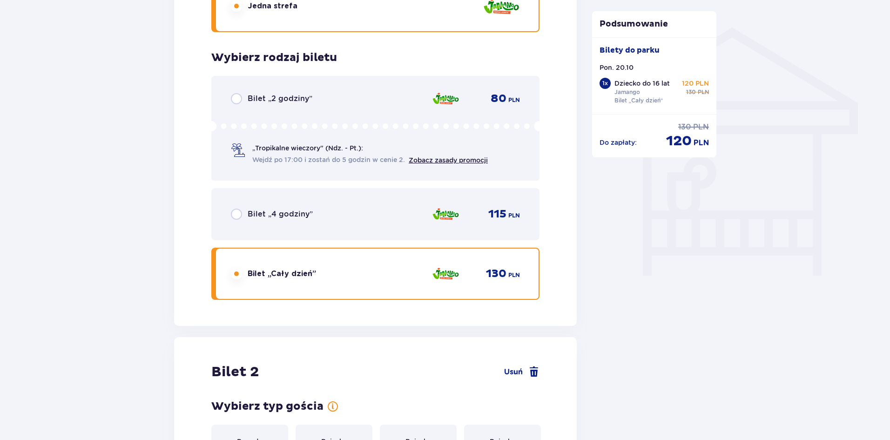
scroll to position [868, 0]
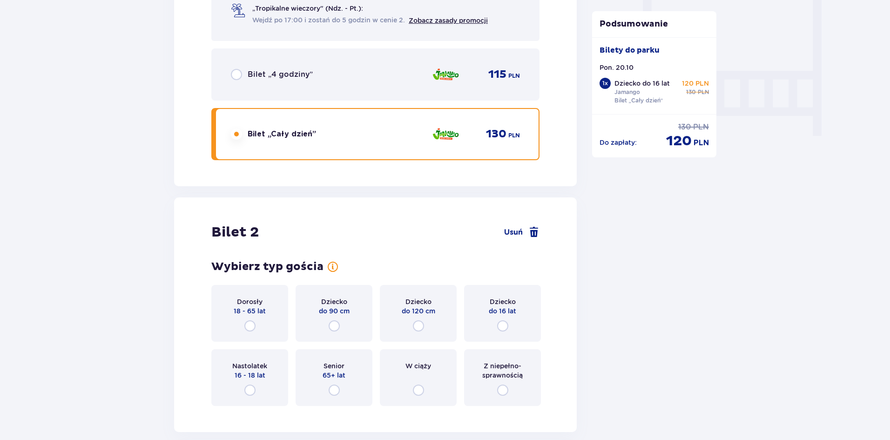
click at [504, 329] on input "radio" at bounding box center [502, 325] width 11 height 11
radio input "true"
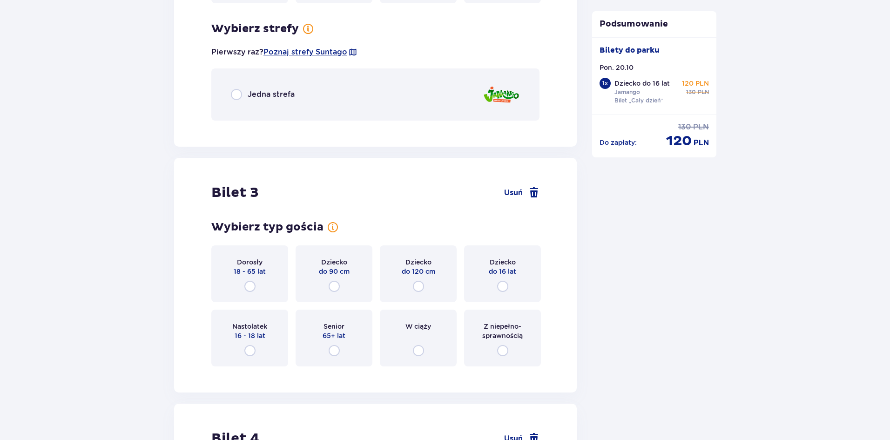
scroll to position [1282, 0]
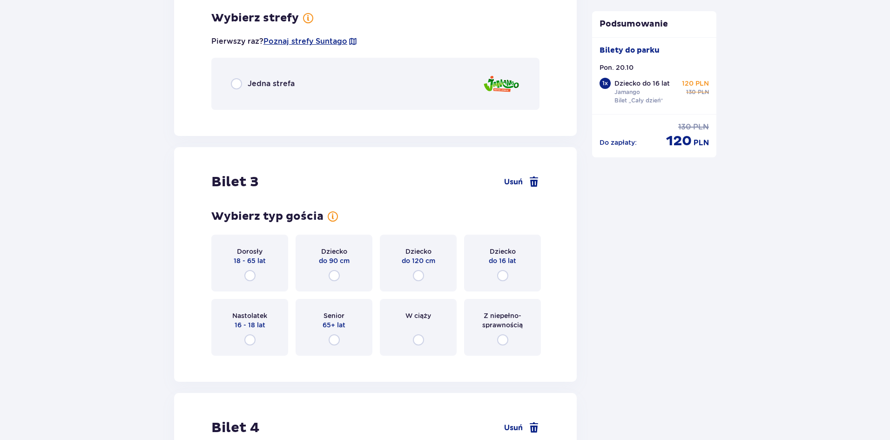
click at [235, 85] on input "radio" at bounding box center [236, 83] width 11 height 11
radio input "true"
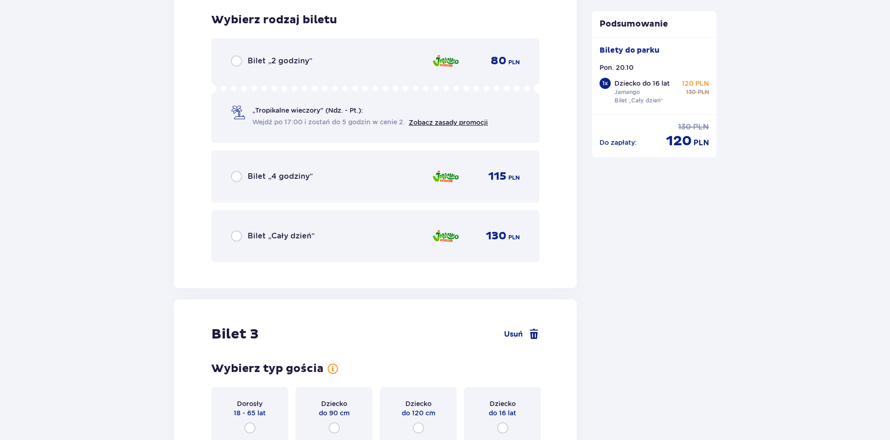
scroll to position [1399, 0]
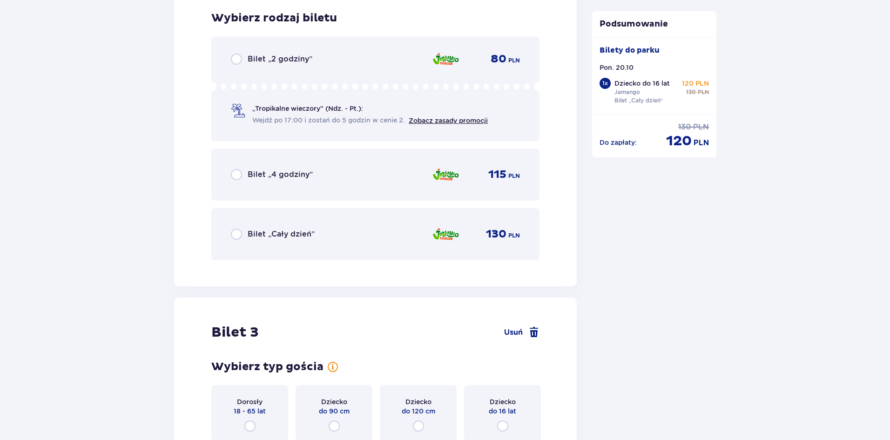
click at [238, 236] on input "radio" at bounding box center [236, 234] width 11 height 11
radio input "true"
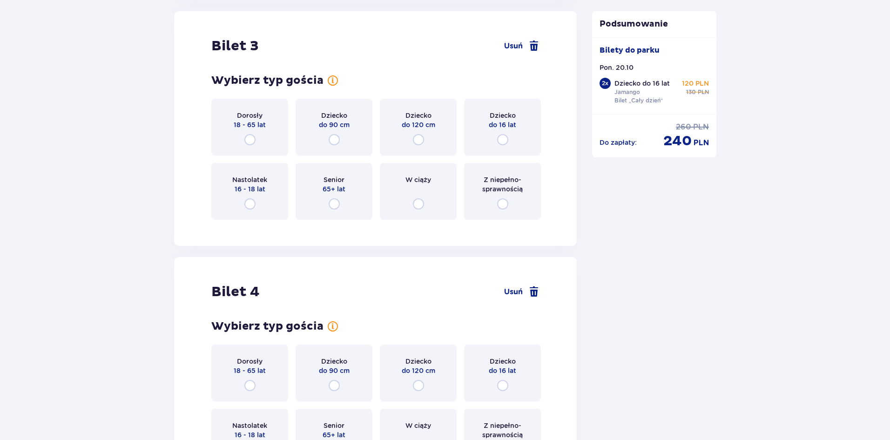
scroll to position [1779, 0]
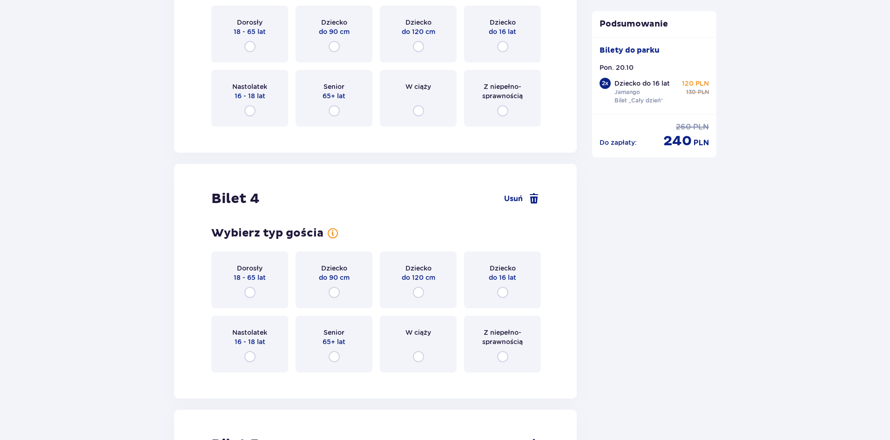
click at [247, 292] on input "radio" at bounding box center [249, 292] width 11 height 11
radio input "true"
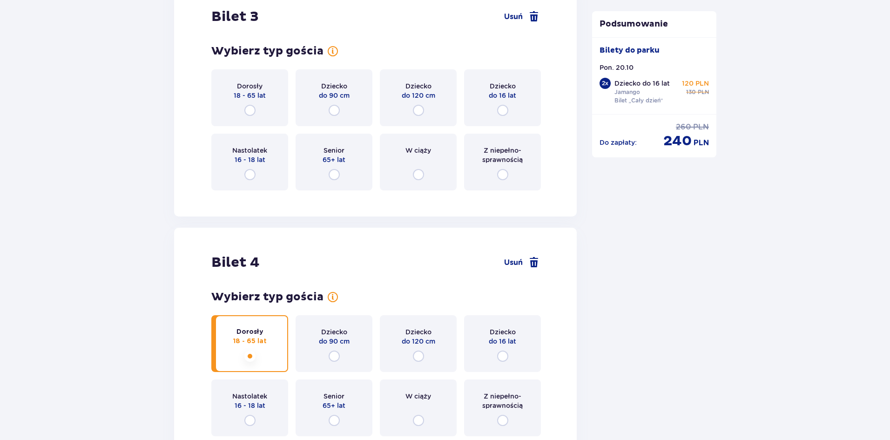
scroll to position [1622, 0]
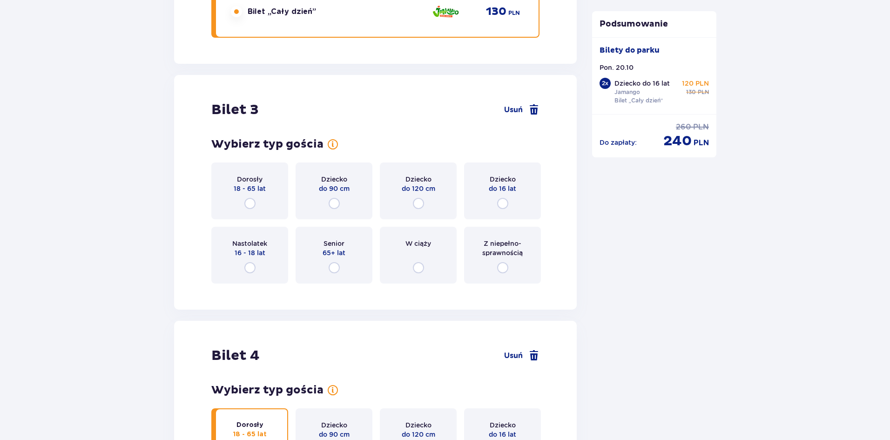
click at [247, 203] on input "radio" at bounding box center [249, 203] width 11 height 11
radio input "true"
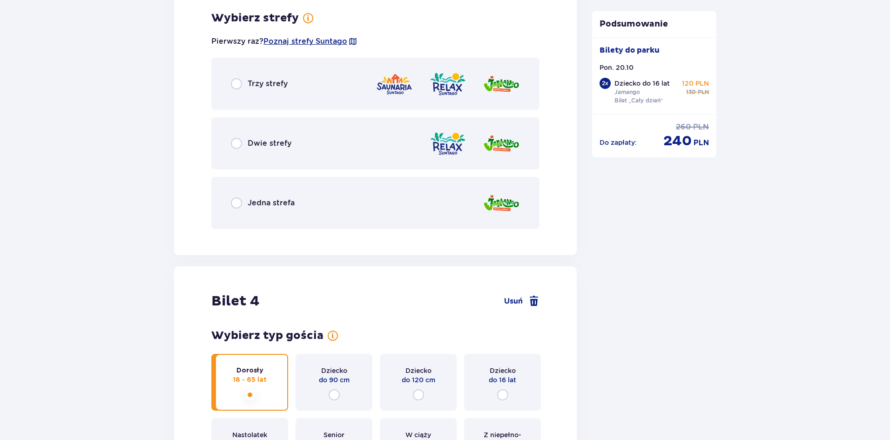
scroll to position [1773, 0]
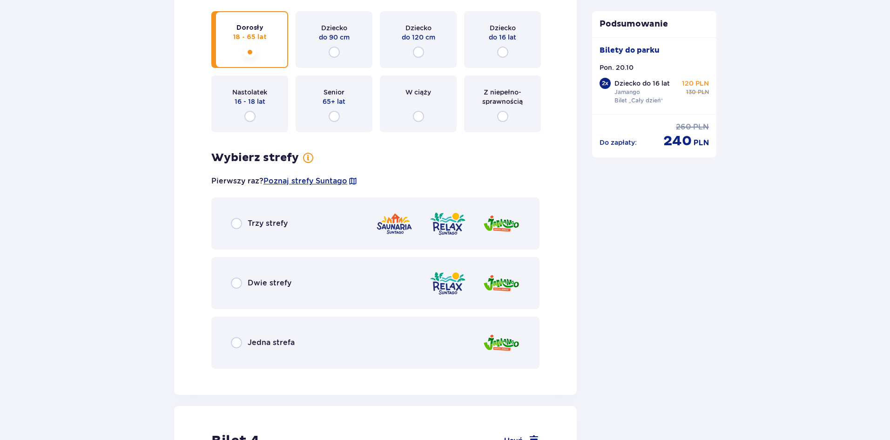
click at [237, 224] on input "radio" at bounding box center [236, 223] width 11 height 11
radio input "true"
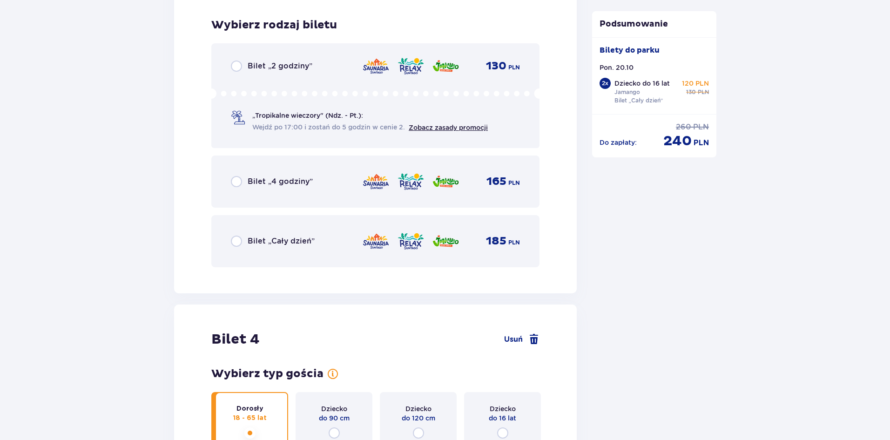
scroll to position [2150, 0]
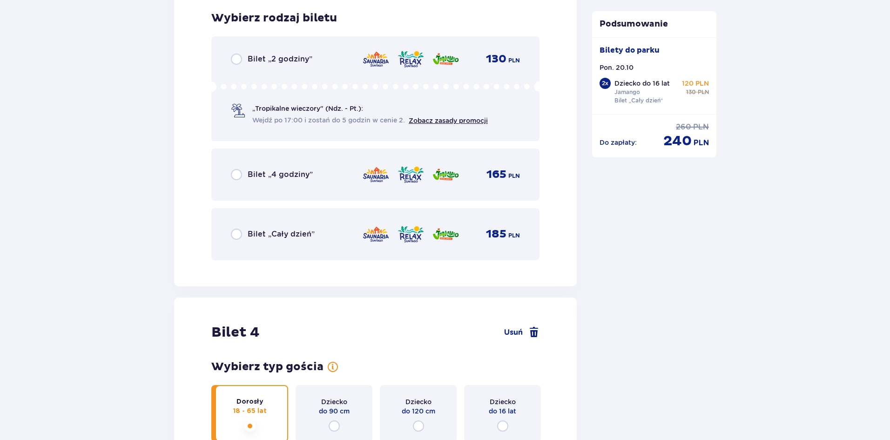
click at [259, 234] on span "Bilet „Cały dzień”" at bounding box center [281, 234] width 67 height 10
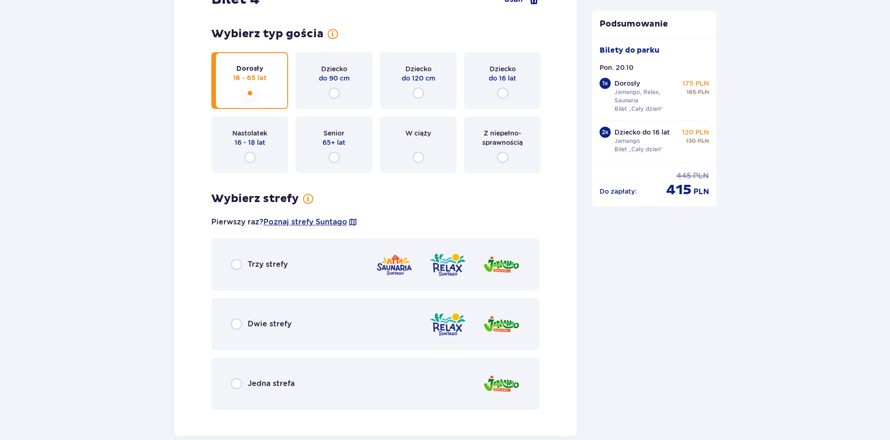
scroll to position [2436, 0]
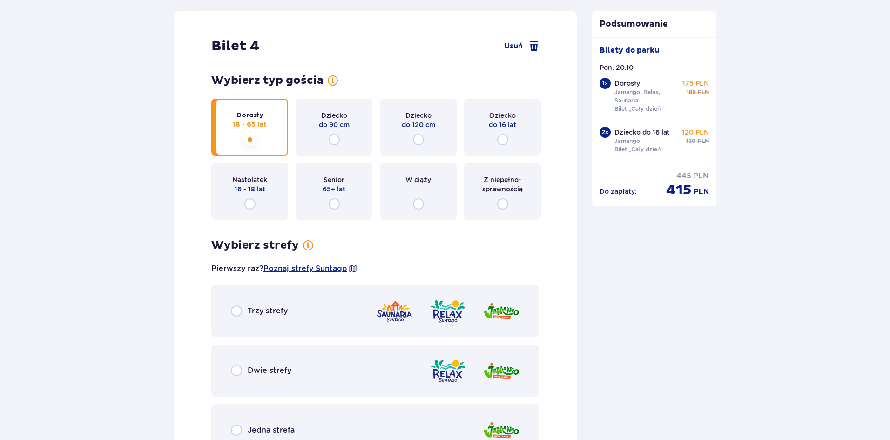
click at [236, 315] on input "radio" at bounding box center [236, 310] width 11 height 11
radio input "true"
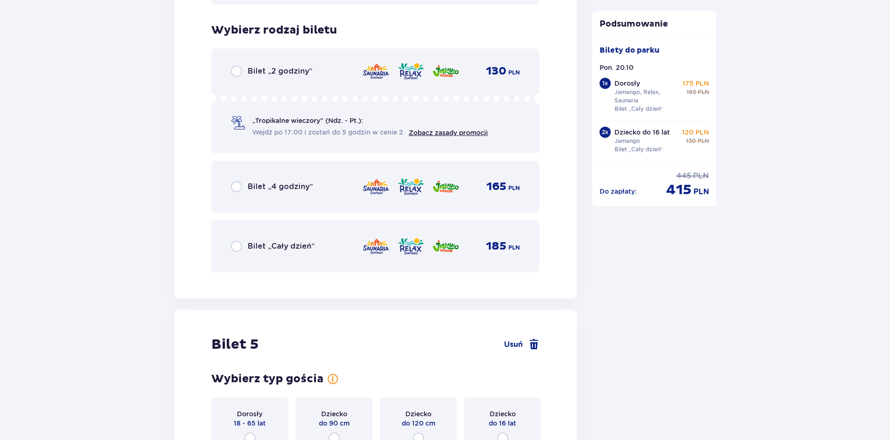
scroll to position [2900, 0]
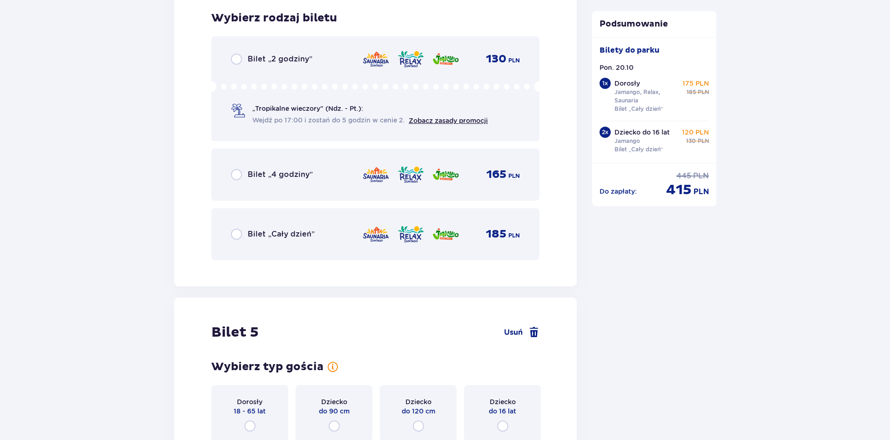
click at [266, 232] on span "Bilet „Cały dzień”" at bounding box center [281, 234] width 67 height 10
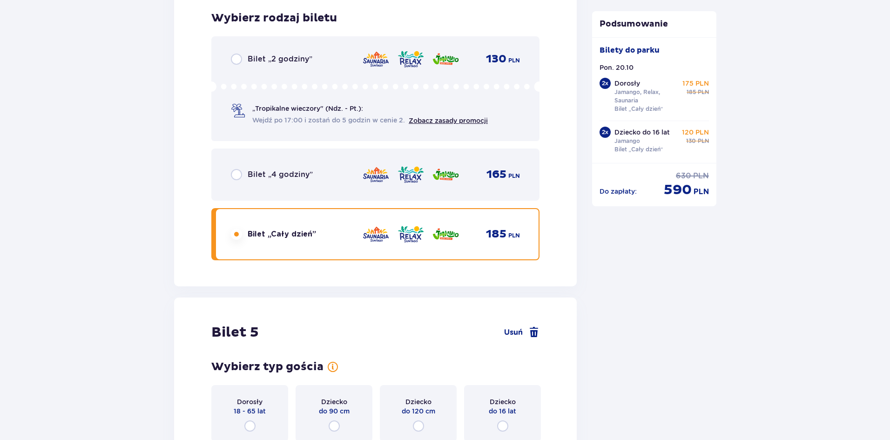
scroll to position [3093, 0]
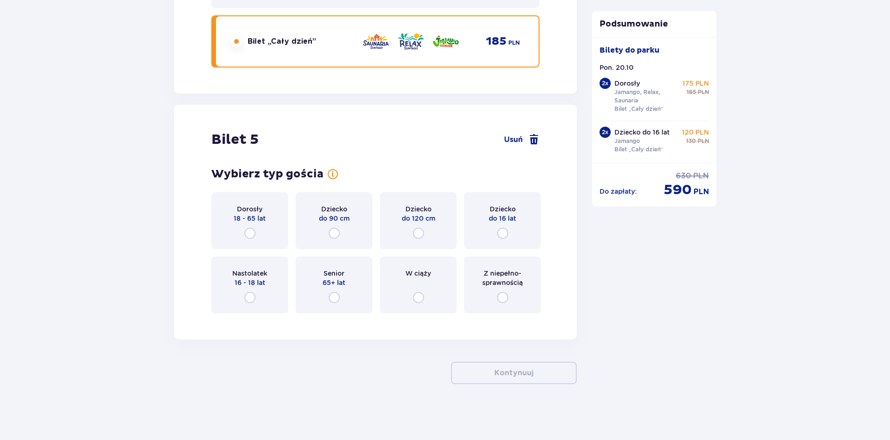
click at [244, 228] on input "radio" at bounding box center [249, 233] width 11 height 11
radio input "true"
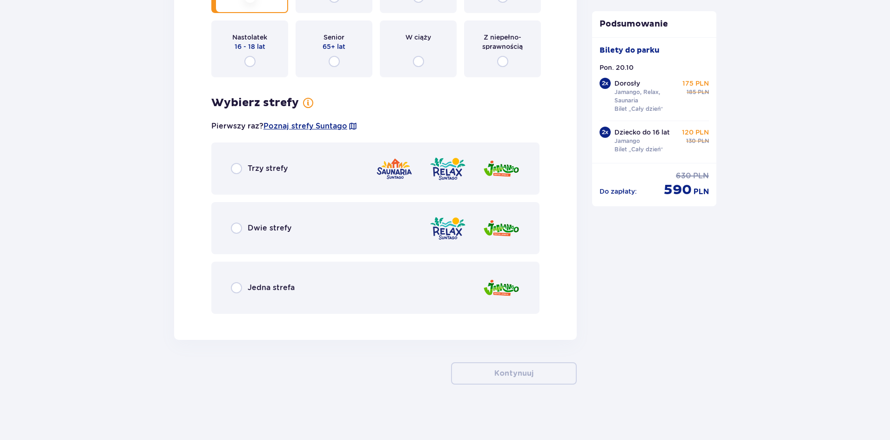
scroll to position [3329, 0]
click at [237, 229] on input "radio" at bounding box center [236, 227] width 11 height 11
radio input "true"
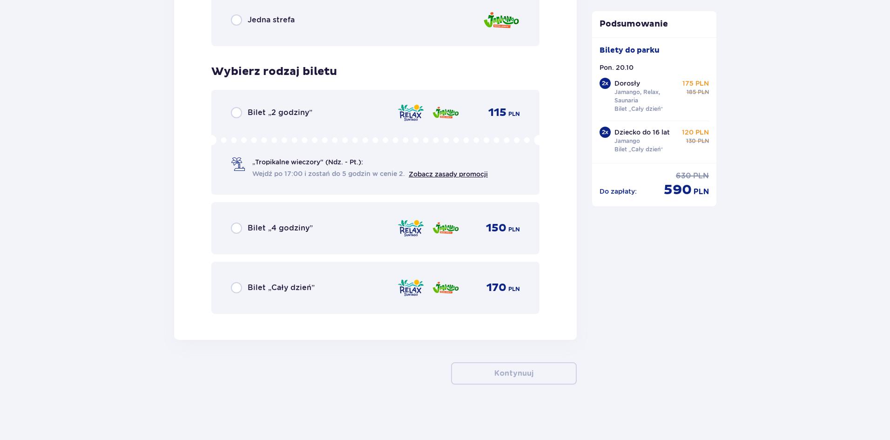
scroll to position [3597, 0]
click at [245, 286] on div "Bilet „Cały dzień”" at bounding box center [273, 287] width 84 height 11
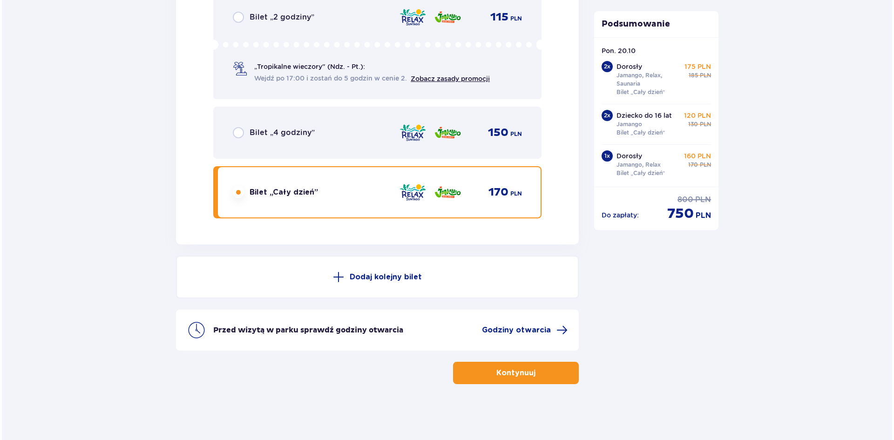
scroll to position [0, 0]
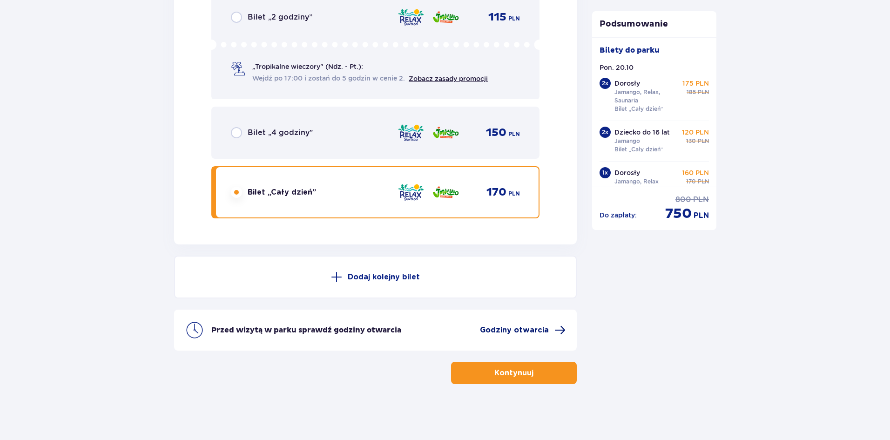
click at [558, 332] on span at bounding box center [560, 330] width 11 height 11
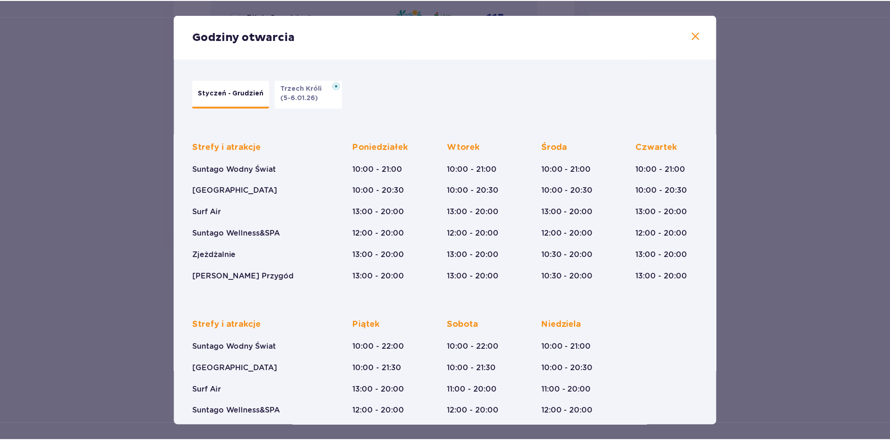
scroll to position [53, 0]
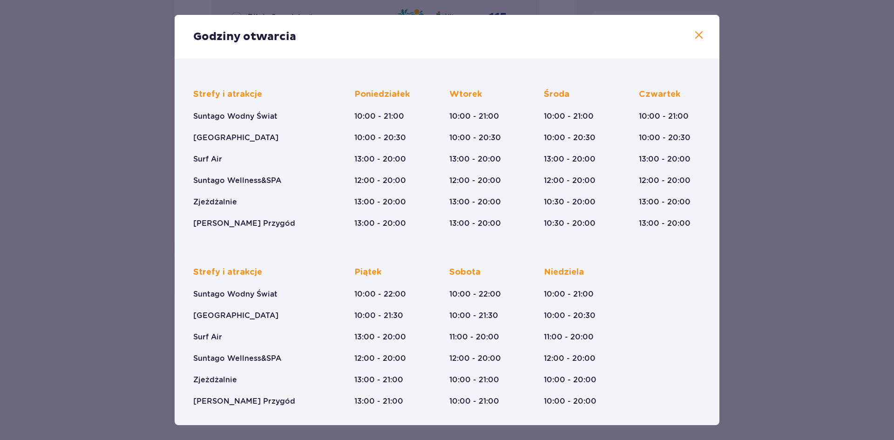
click at [698, 37] on span at bounding box center [698, 35] width 11 height 11
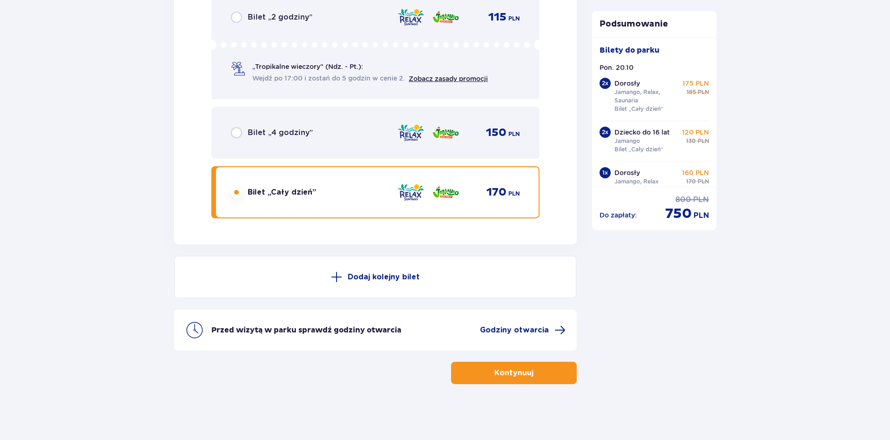
click at [536, 370] on span "button" at bounding box center [535, 372] width 11 height 11
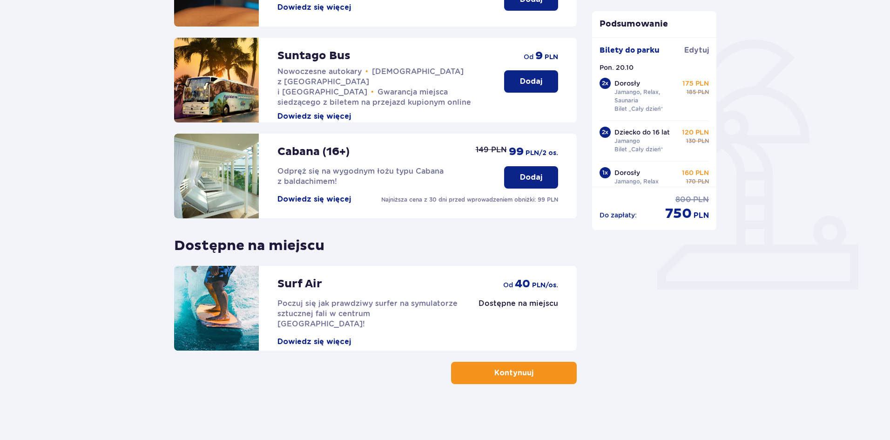
scroll to position [98, 0]
